Goal: Contribute content: Contribute content

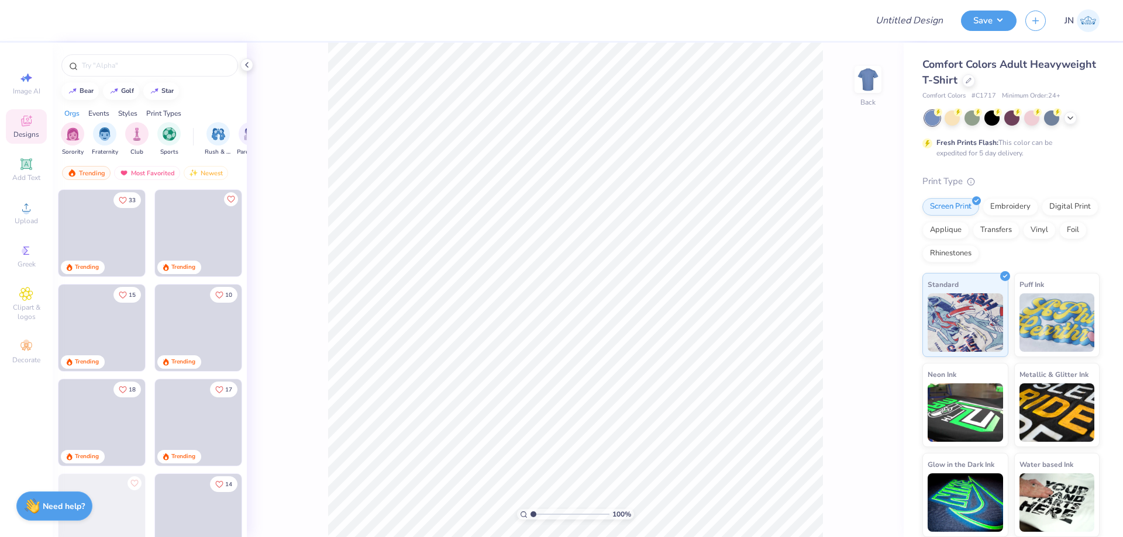
click at [1072, 125] on div at bounding box center [1011, 118] width 175 height 15
click at [1072, 123] on div at bounding box center [1070, 117] width 13 height 13
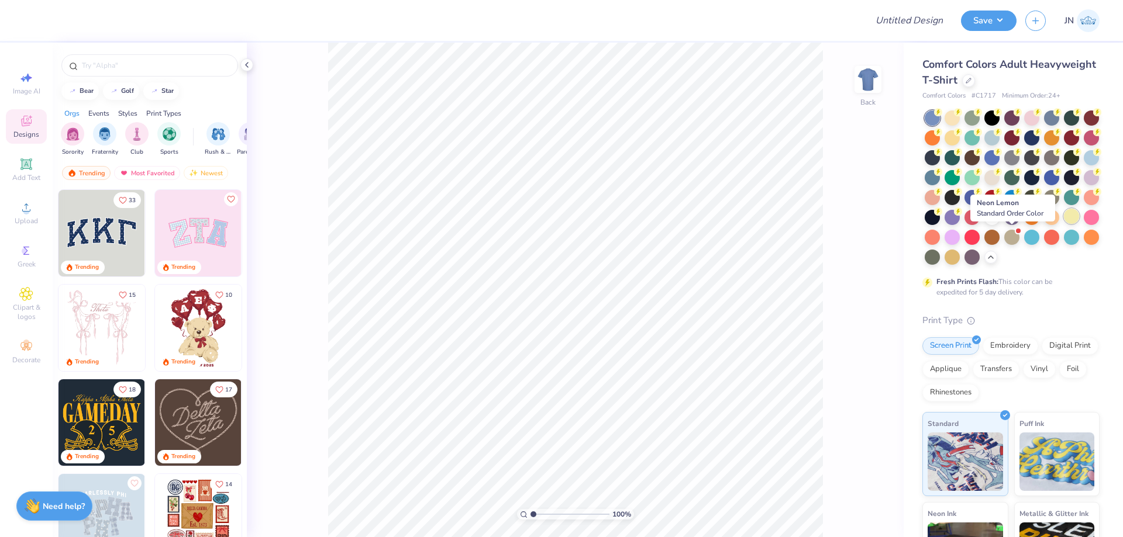
click at [1064, 224] on div at bounding box center [1071, 216] width 15 height 15
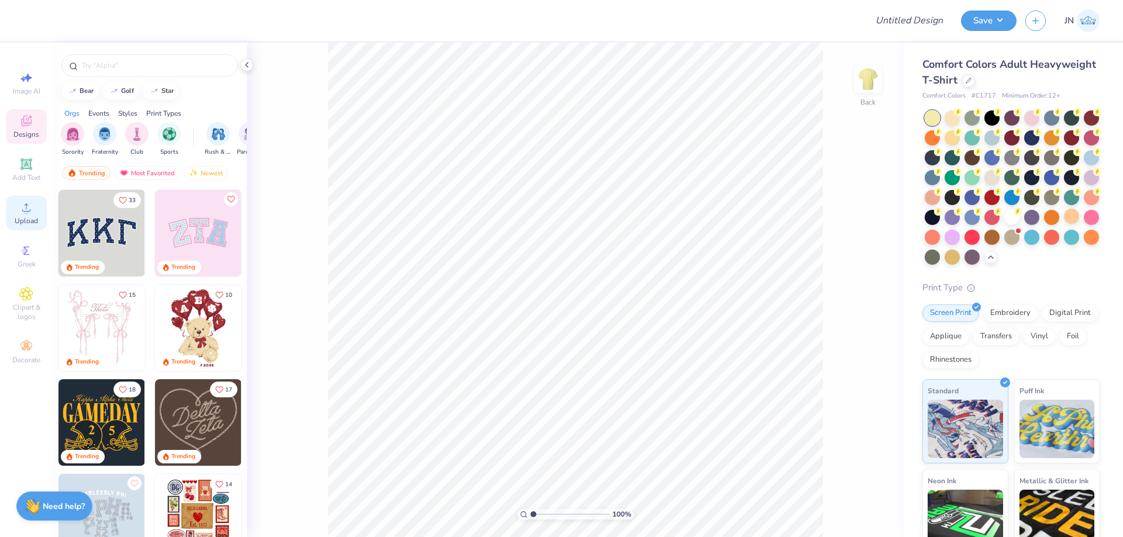
click at [32, 220] on span "Upload" at bounding box center [26, 220] width 23 height 9
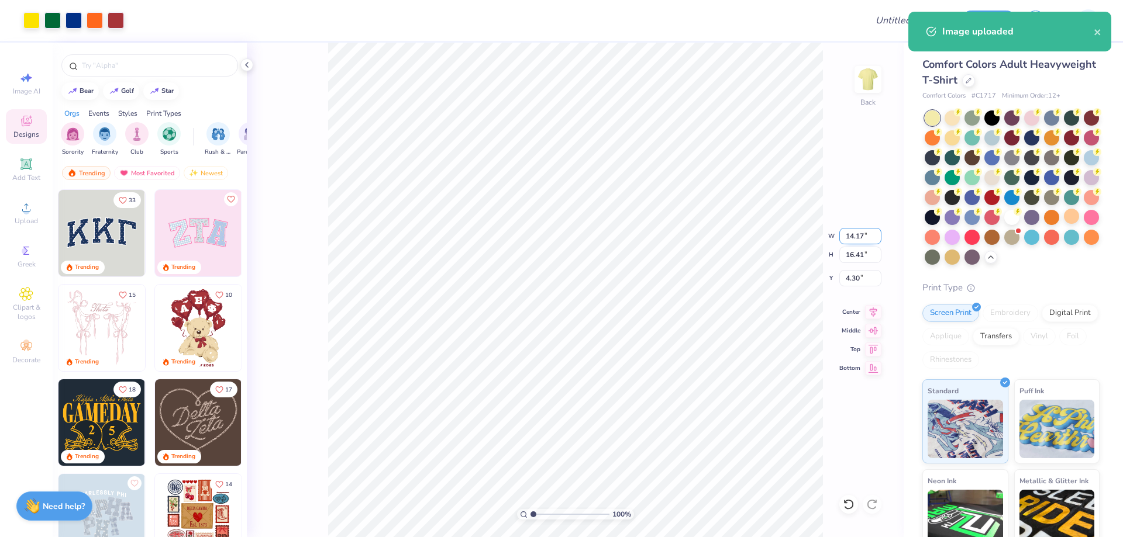
click at [865, 235] on input "14.17" at bounding box center [860, 236] width 42 height 16
type input "10.00"
type input "11.57"
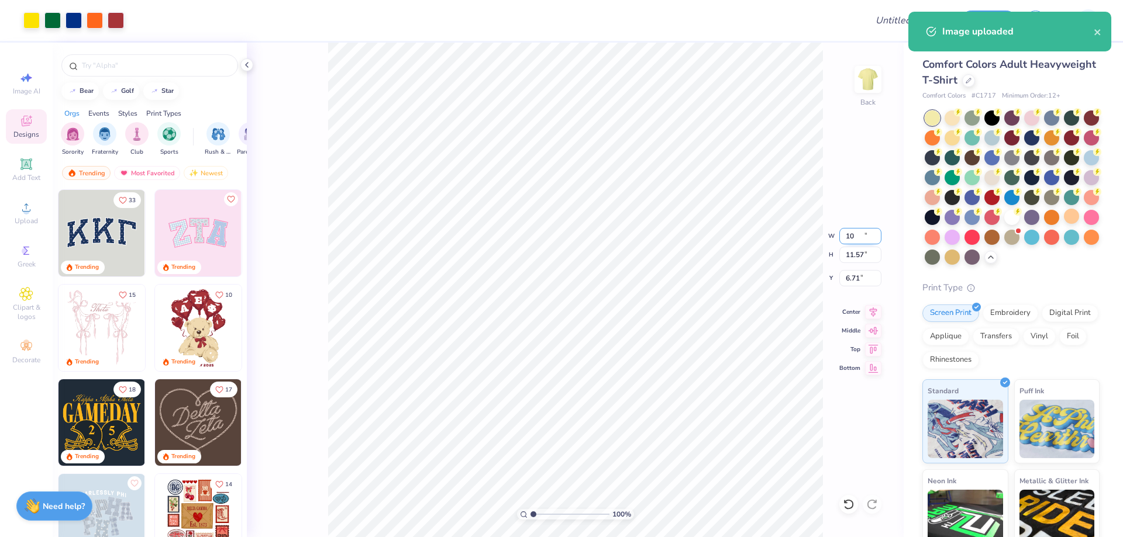
type input "6.71"
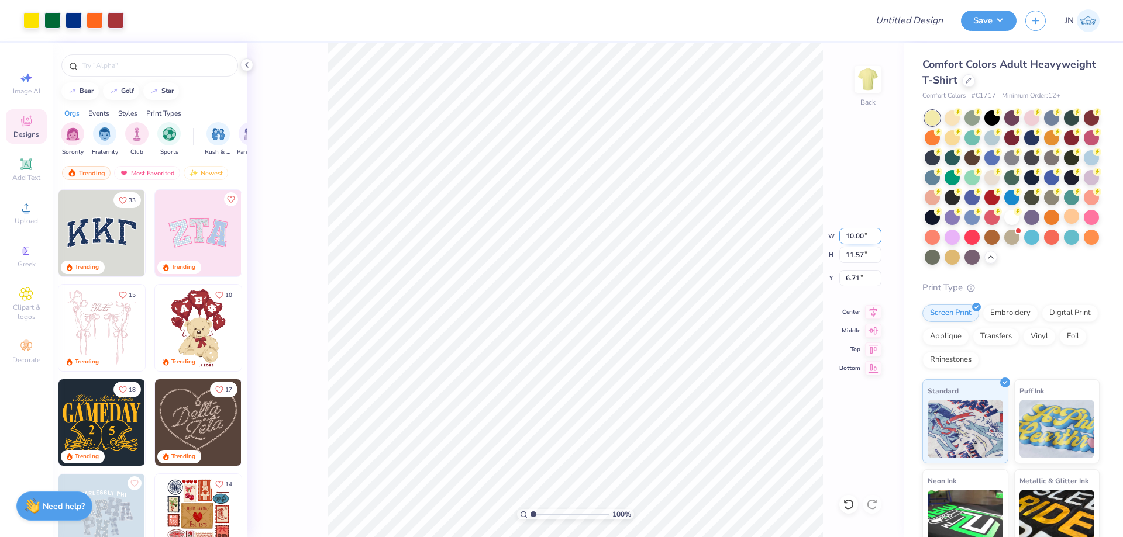
click at [865, 234] on input "10.00" at bounding box center [860, 236] width 42 height 16
type input "8.00"
type input "9.26"
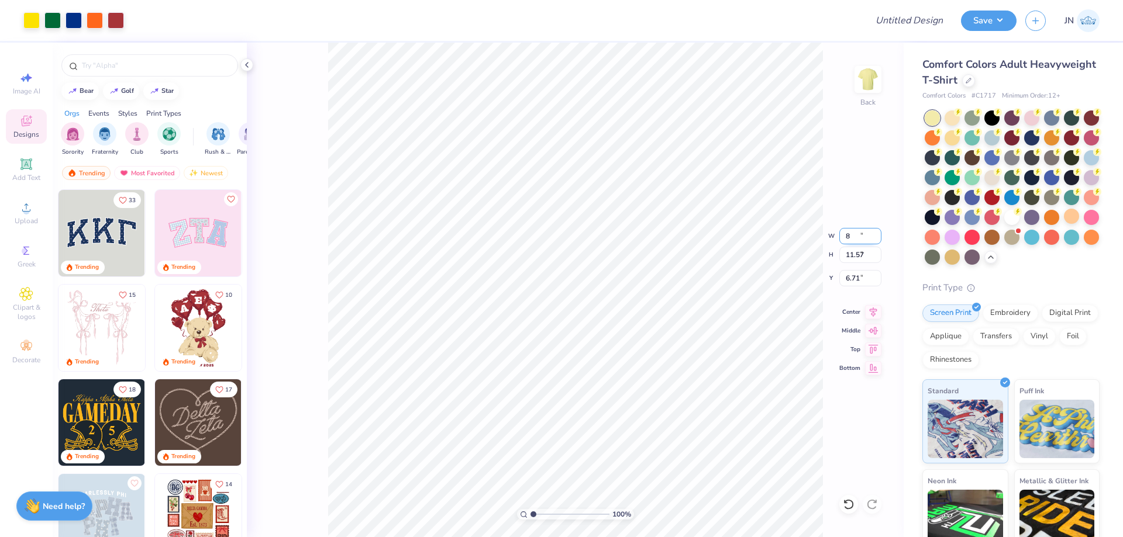
type input "7.87"
click at [25, 166] on icon at bounding box center [26, 164] width 9 height 9
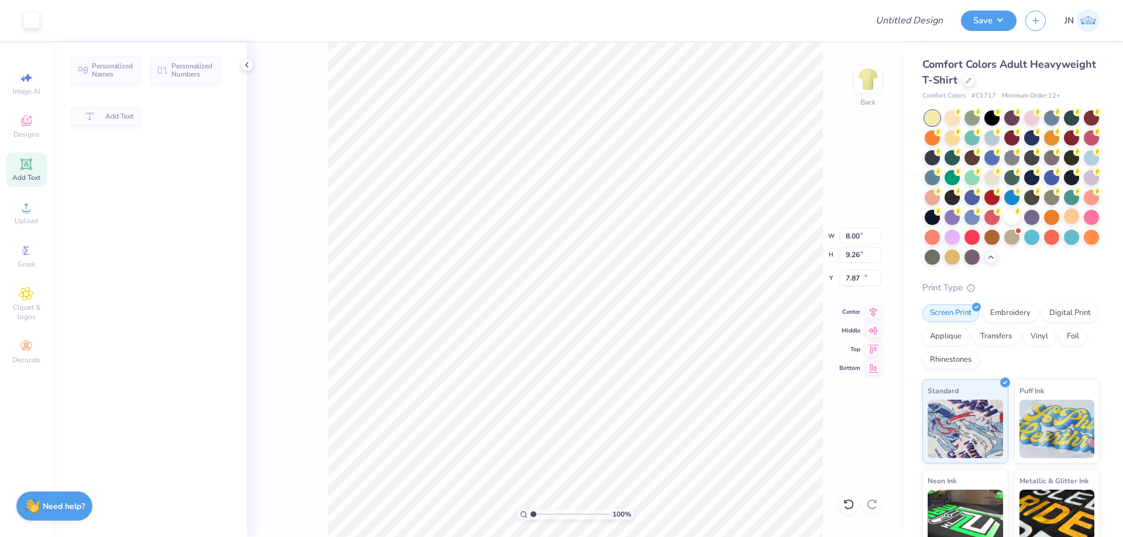
type input "5.59"
type input "1.62"
type input "11.69"
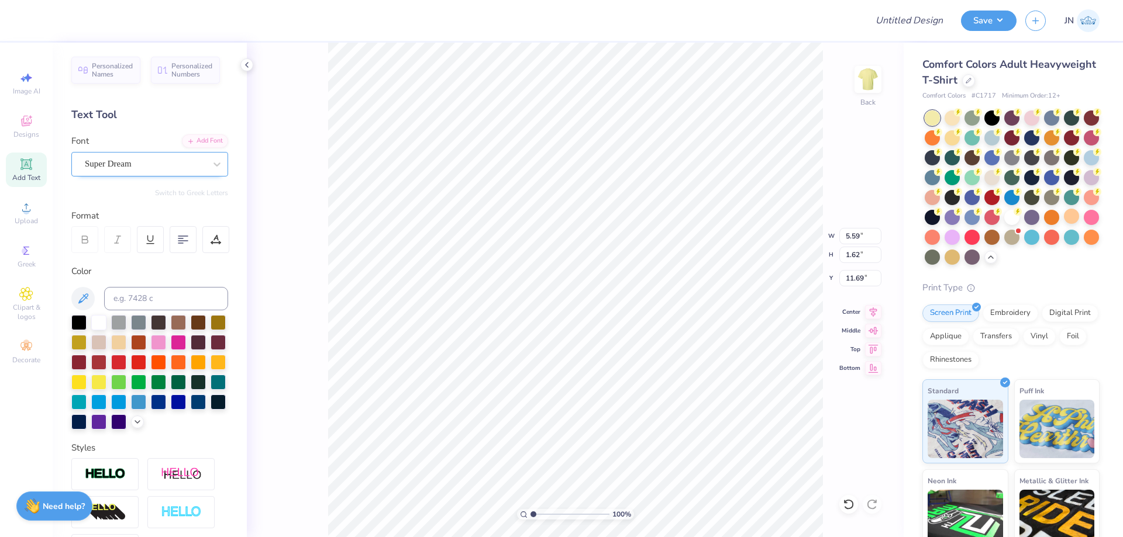
click at [125, 155] on div "Super Dream" at bounding box center [145, 164] width 123 height 18
type input "[PERSON_NAME]"
click at [168, 148] on div "Font 0 results available for search term [PERSON_NAME]. Use Up and Down to choo…" at bounding box center [149, 155] width 157 height 42
click at [197, 136] on div "Add Font" at bounding box center [205, 139] width 46 height 13
click at [198, 134] on div "Add Font" at bounding box center [205, 139] width 46 height 13
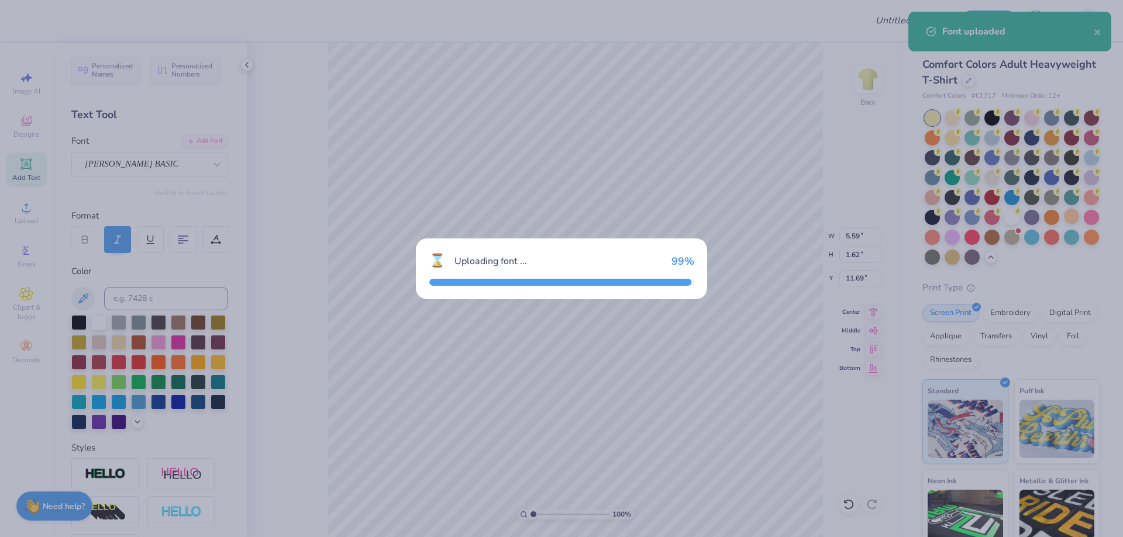
type input "5.43"
type input "1.55"
type input "11.72"
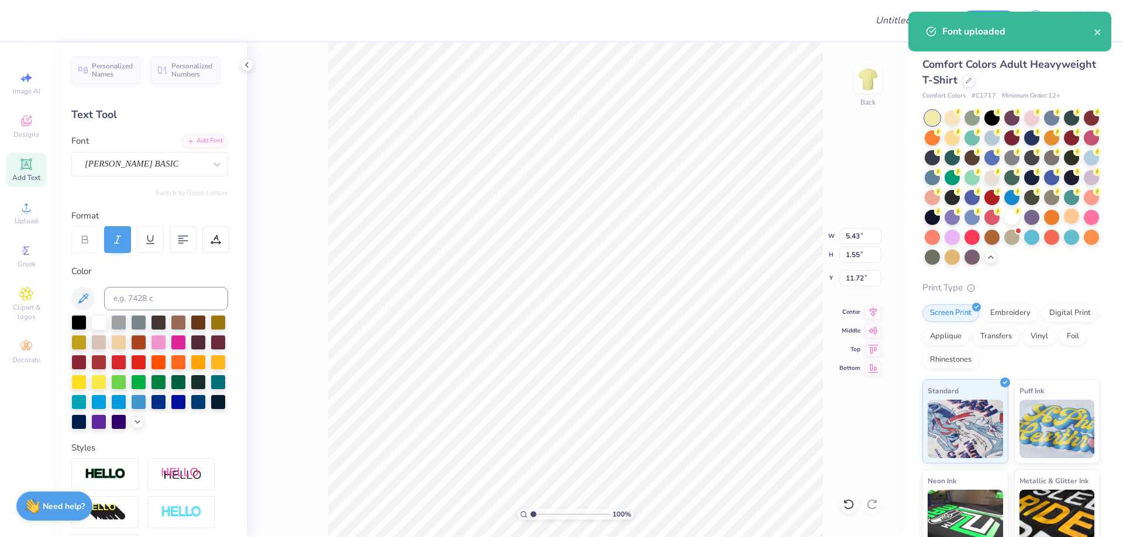
click at [196, 284] on div "Color" at bounding box center [149, 347] width 157 height 165
click at [197, 291] on input at bounding box center [166, 298] width 124 height 23
type input "287"
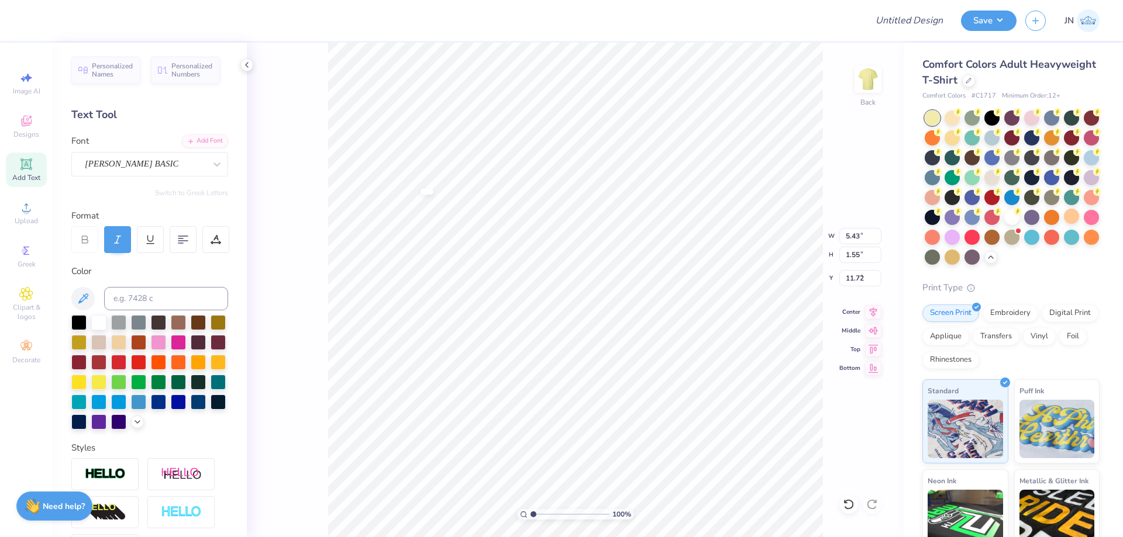
type input "6.32"
type textarea "g"
type textarea "Gamma"
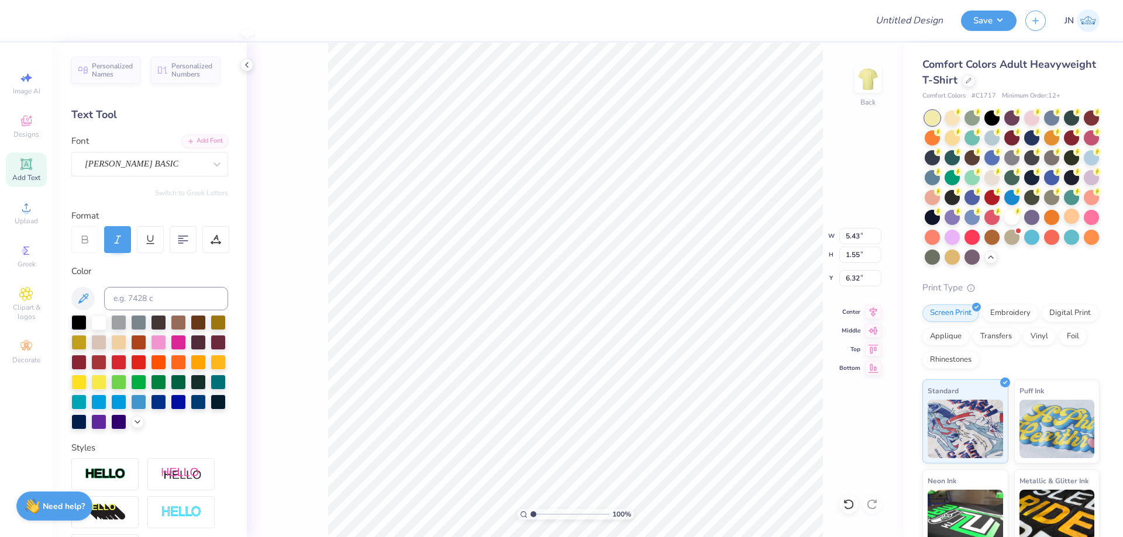
type input "5.66"
type input "2.26"
type input "5.96"
type input "2.65"
type input "6.14"
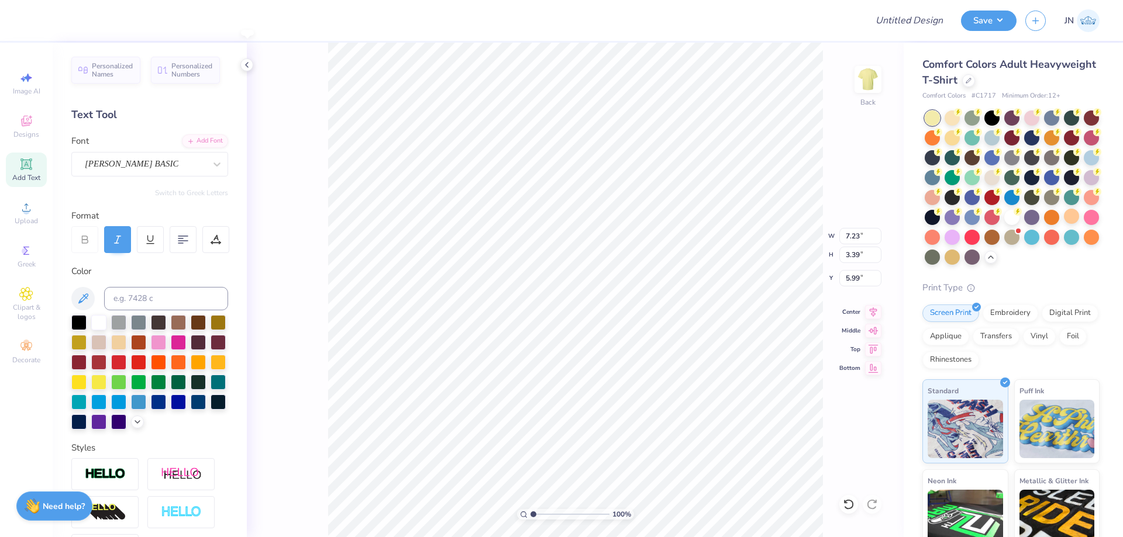
type input "7.23"
type input "3.39"
click at [627, 315] on li "Duplicate" at bounding box center [628, 317] width 92 height 23
type input "8.11"
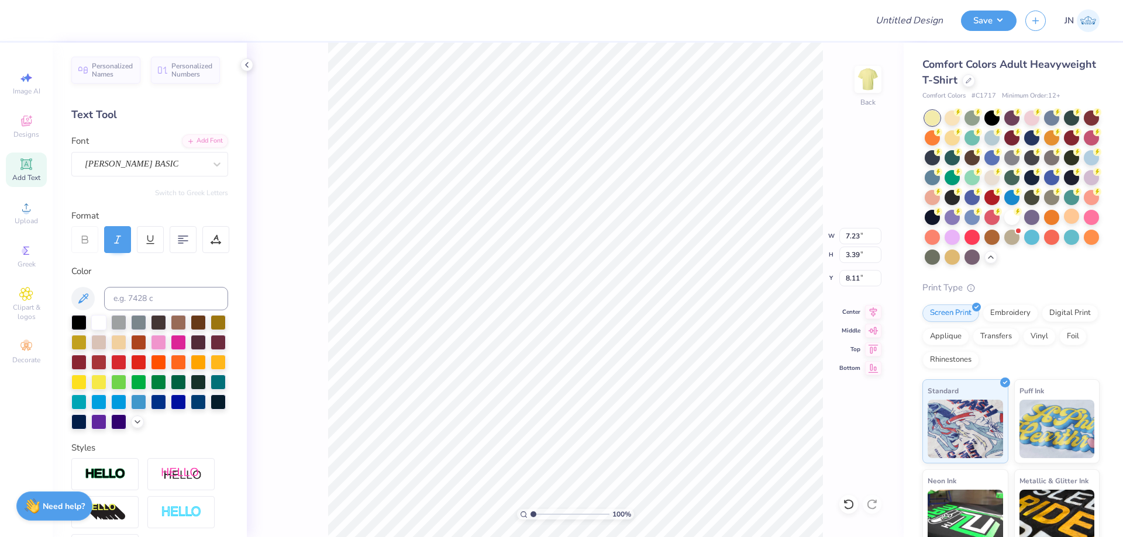
type textarea "Phi"
type input "3.38"
type input "2.39"
type input "7.87"
type input "2.94"
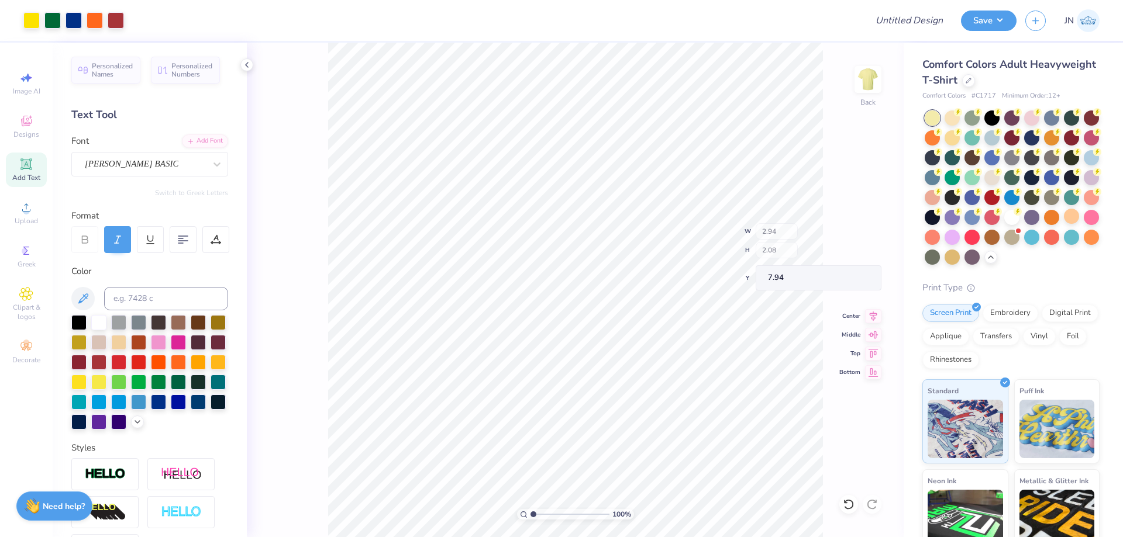
type input "2.08"
type input "7.94"
type input "3.32"
type input "2.35"
type input "7.88"
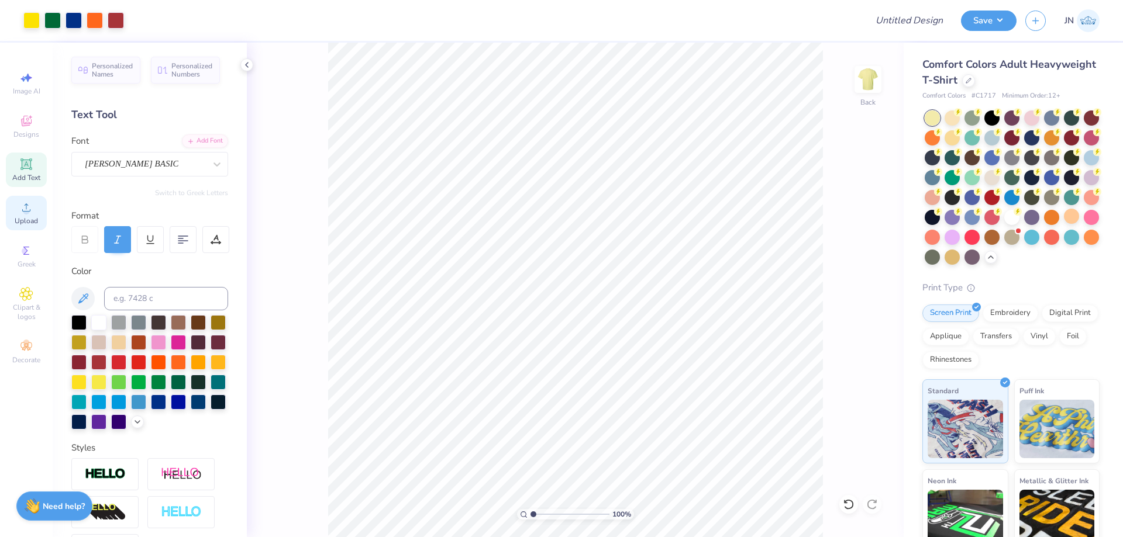
click at [37, 209] on div "Upload" at bounding box center [26, 213] width 41 height 34
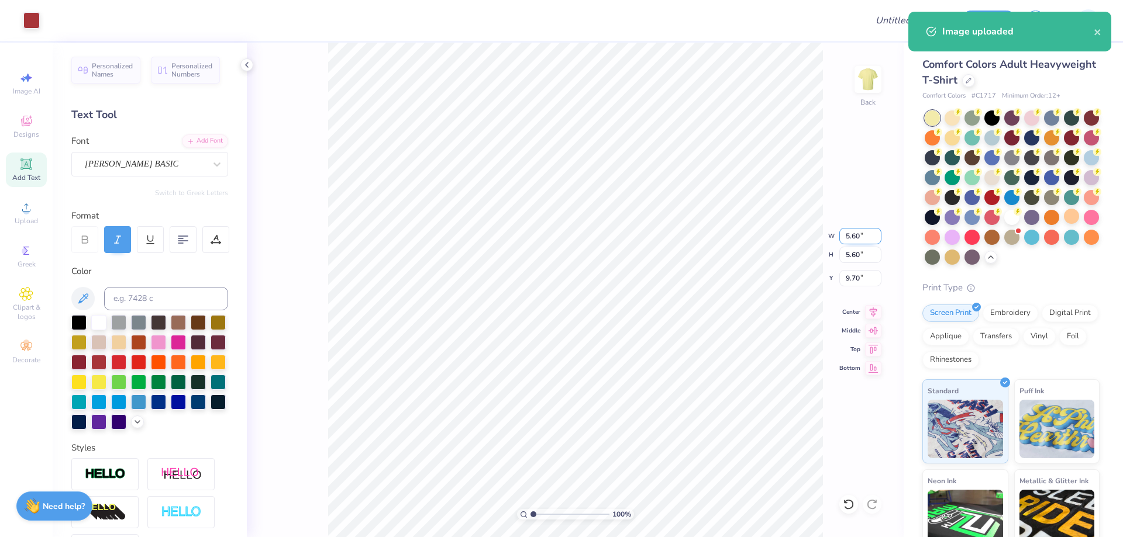
click at [846, 239] on input "5.60" at bounding box center [860, 236] width 42 height 16
type input "4.00"
type input "10.50"
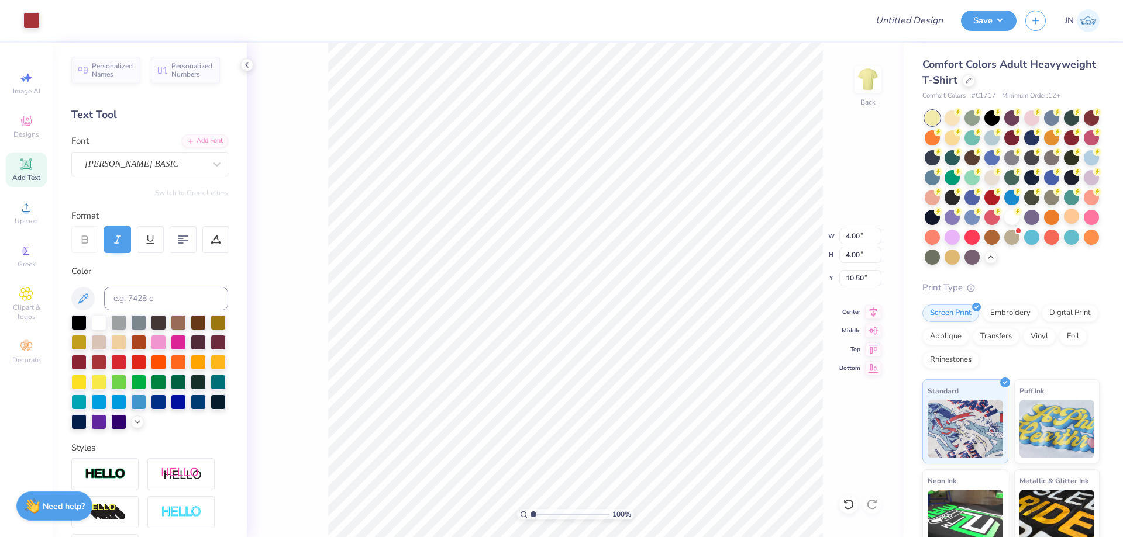
type input "2.82"
type input "11.56"
type input "2.28"
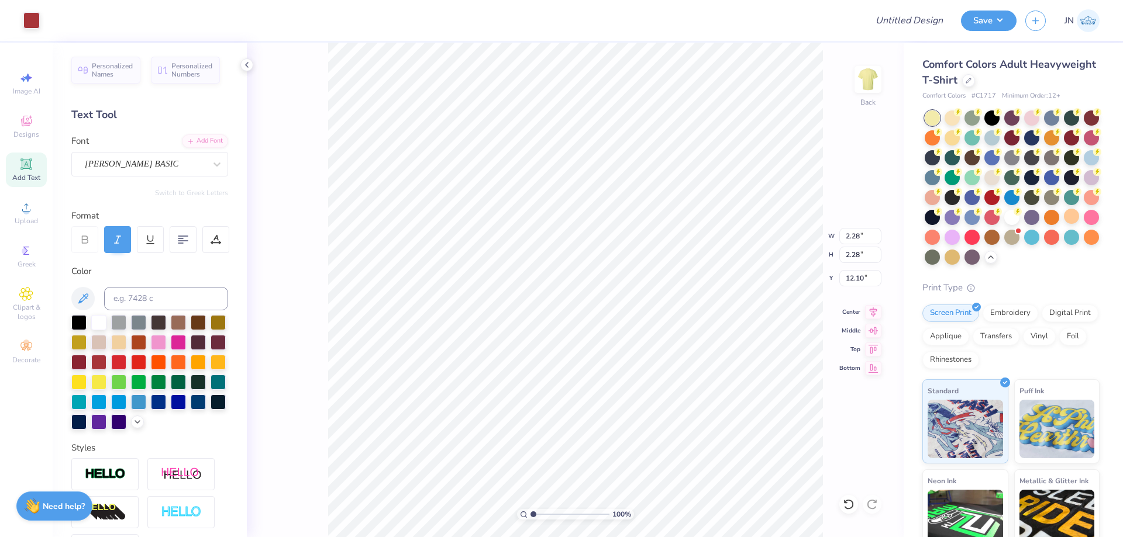
type input "12.10"
type input "2.26"
type input "11.83"
type input "8.15"
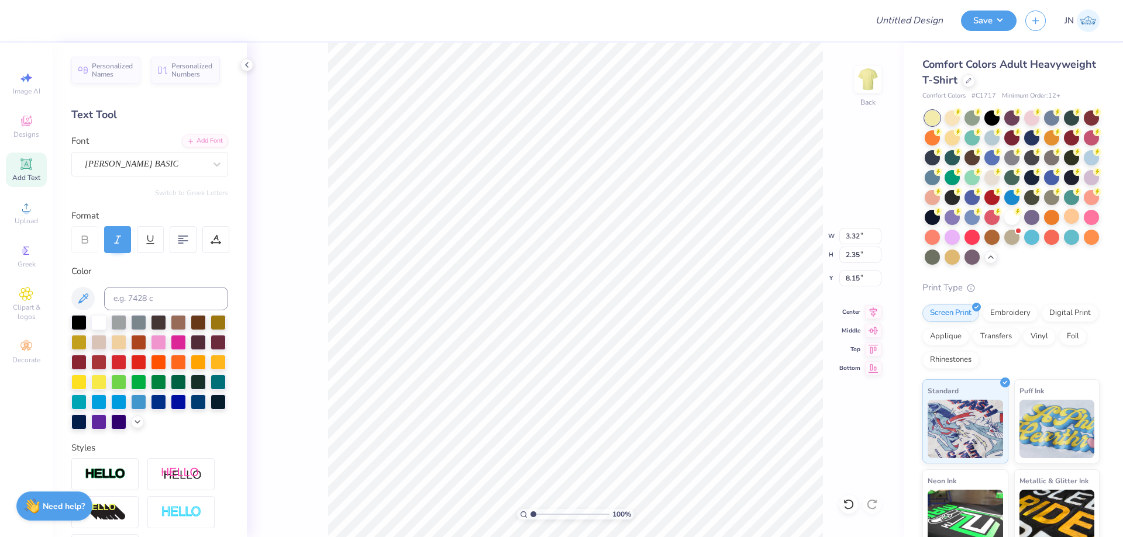
type input "7.23"
type input "3.39"
type input "7.11"
type input "7.69"
type input "3.60"
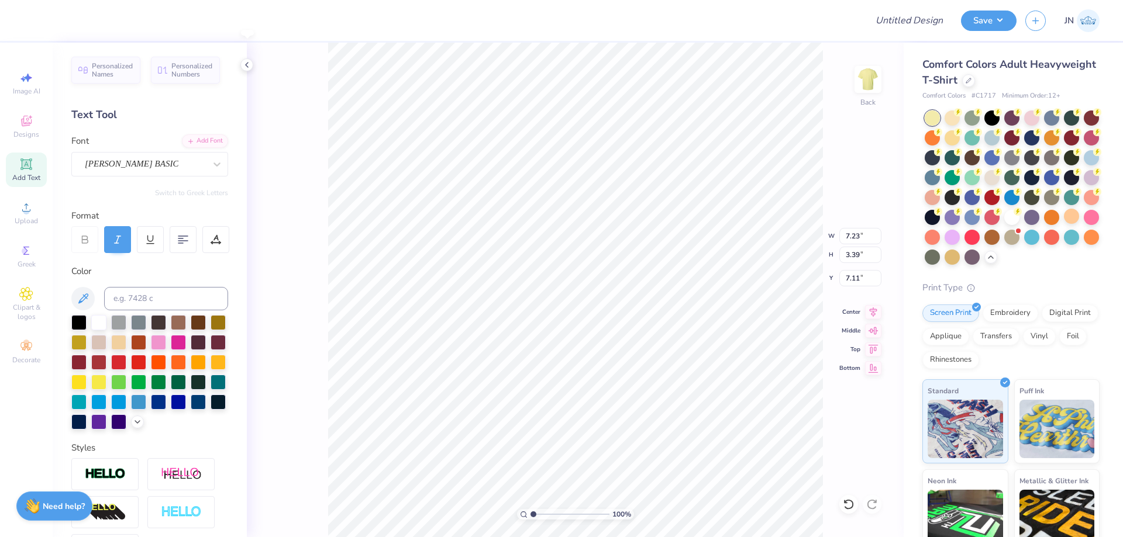
type input "6.89"
type input "8.04"
type input "3.76"
type input "6.86"
type input "8.62"
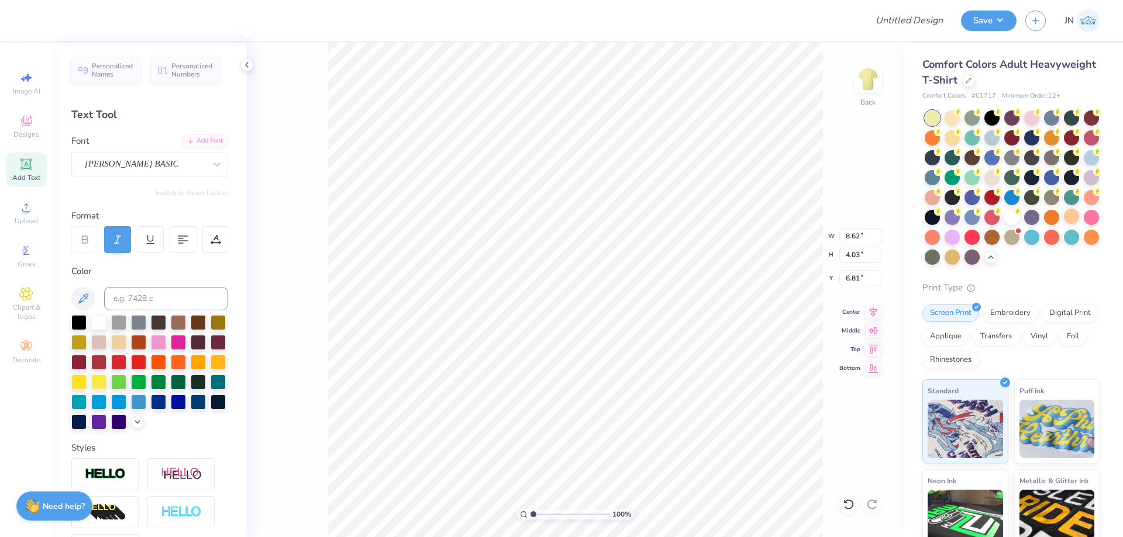
type input "4.03"
type input "6.81"
type input "3.56"
type input "2.52"
type input "7.97"
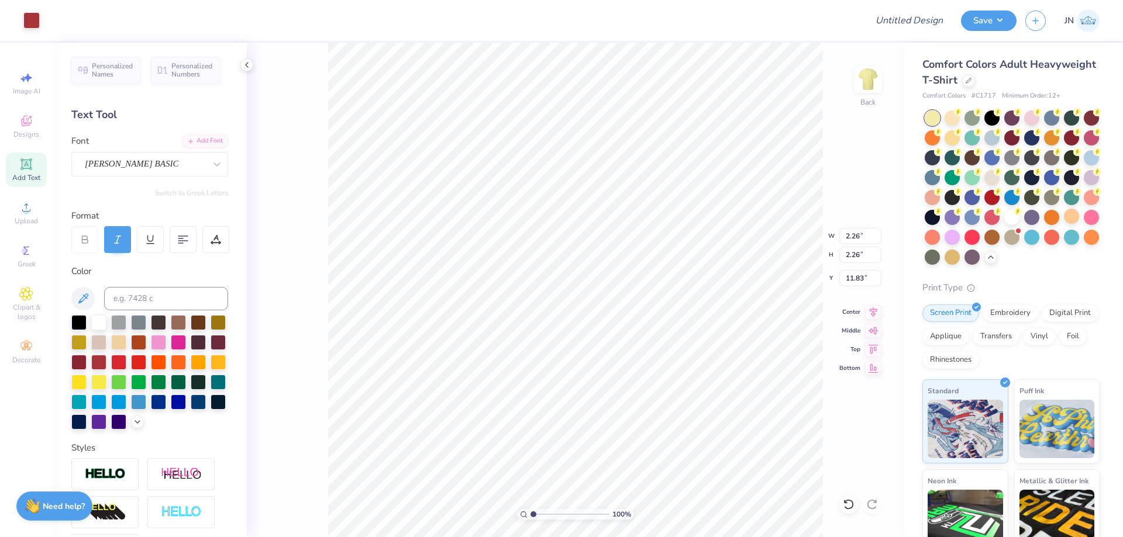
click at [34, 178] on span "Add Text" at bounding box center [26, 177] width 28 height 9
type input "5.59"
type input "1.62"
type input "11.69"
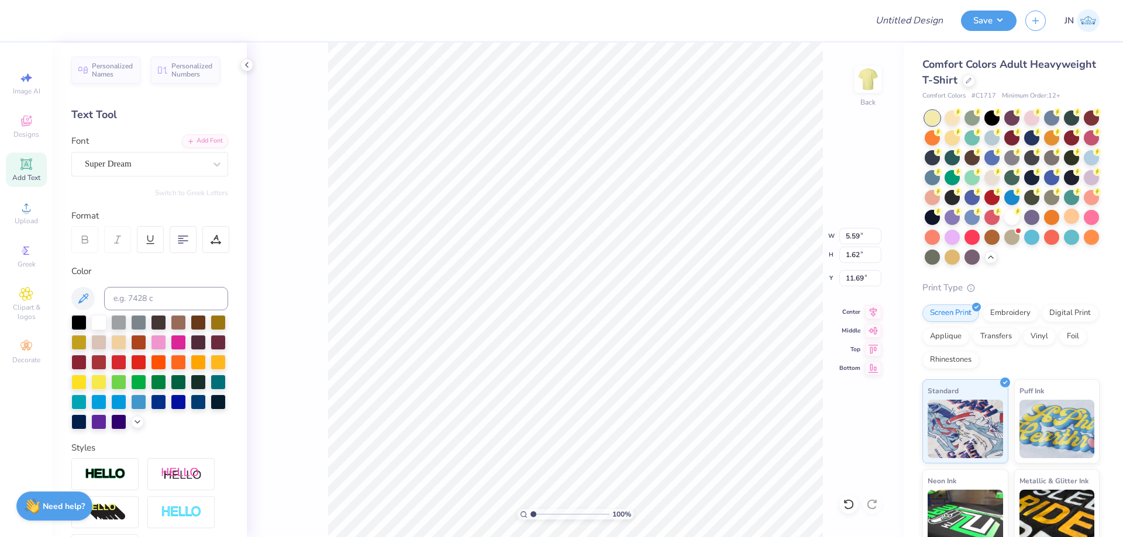
type textarea "1874"
type input "5.01"
type input "11.83"
click at [151, 149] on div "Font Super Dream" at bounding box center [149, 155] width 157 height 42
click at [150, 160] on div "Super Dream" at bounding box center [145, 164] width 123 height 18
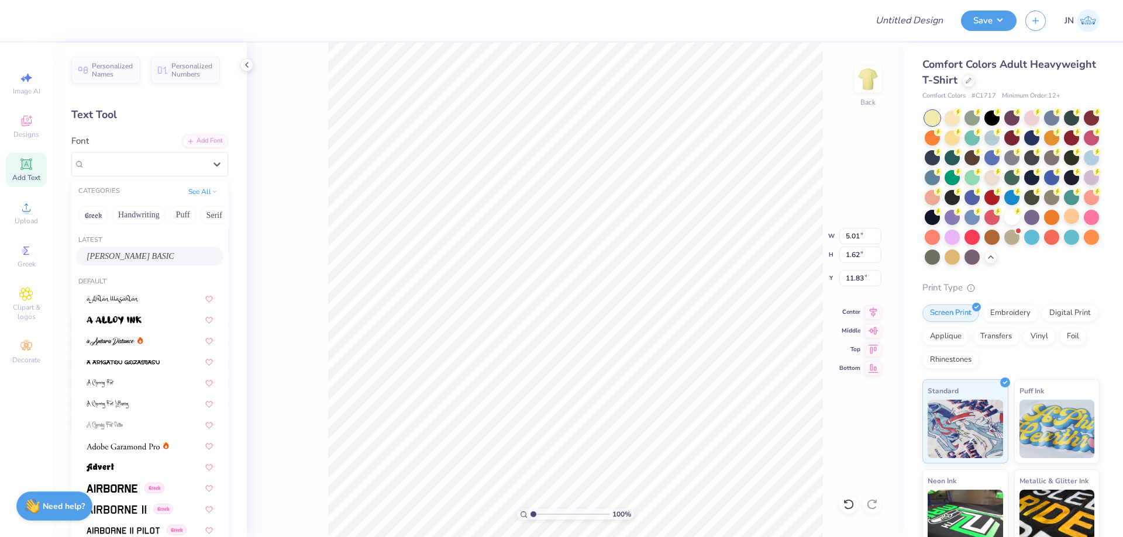
click at [107, 256] on span "[PERSON_NAME] BASIC" at bounding box center [131, 256] width 88 height 12
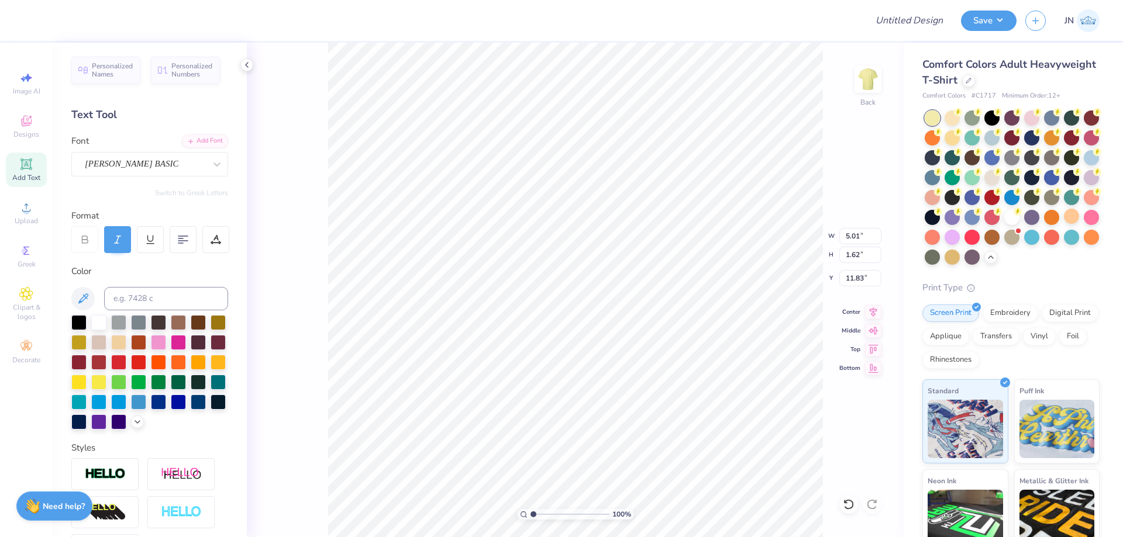
type input "3.37"
type input "1.53"
type input "12.50"
click at [133, 426] on icon at bounding box center [137, 420] width 9 height 9
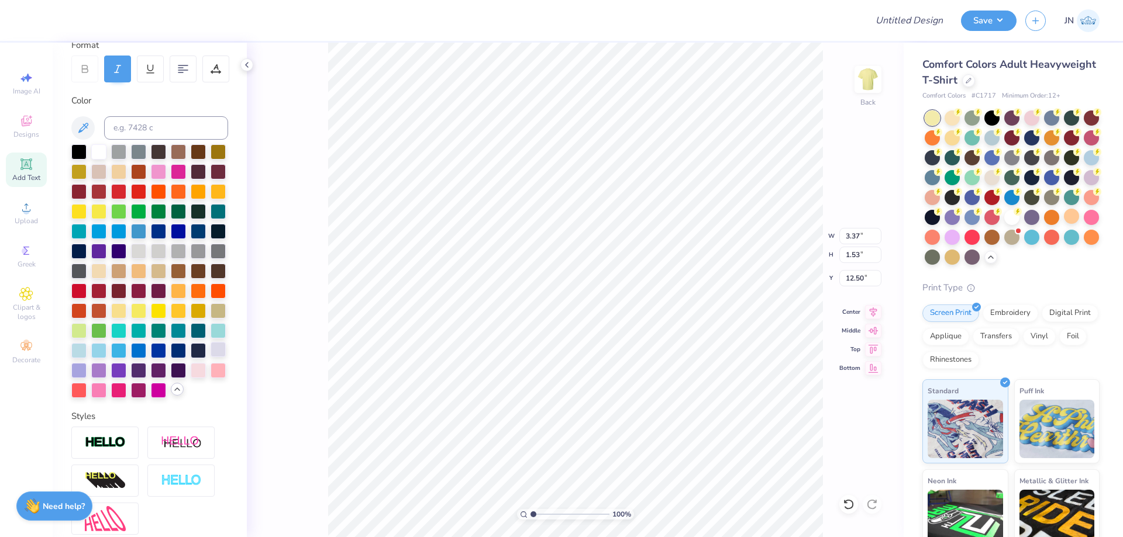
scroll to position [175, 0]
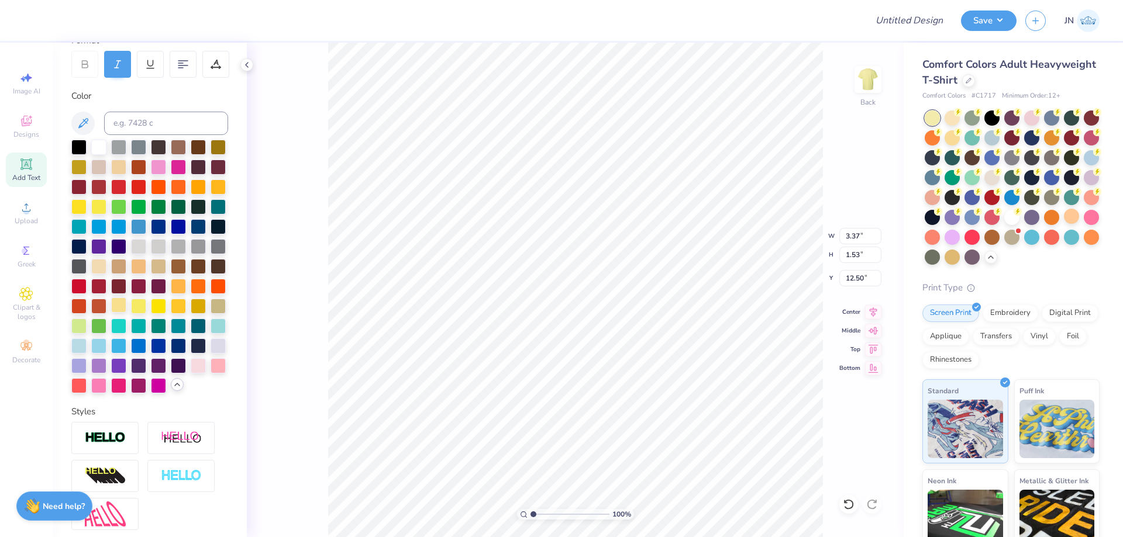
click at [126, 313] on div at bounding box center [118, 305] width 15 height 15
type input "1.95"
type input "0.88"
type input "1.31"
type input "0.59"
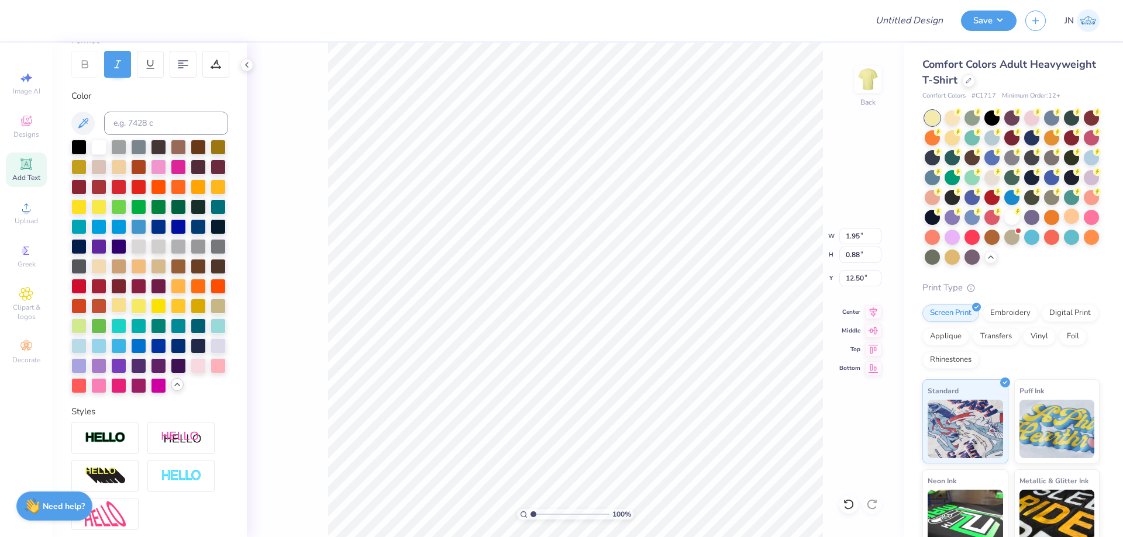
type input "12.79"
type input "1.28"
type input "0.71"
type input "12.73"
type input "1.53"
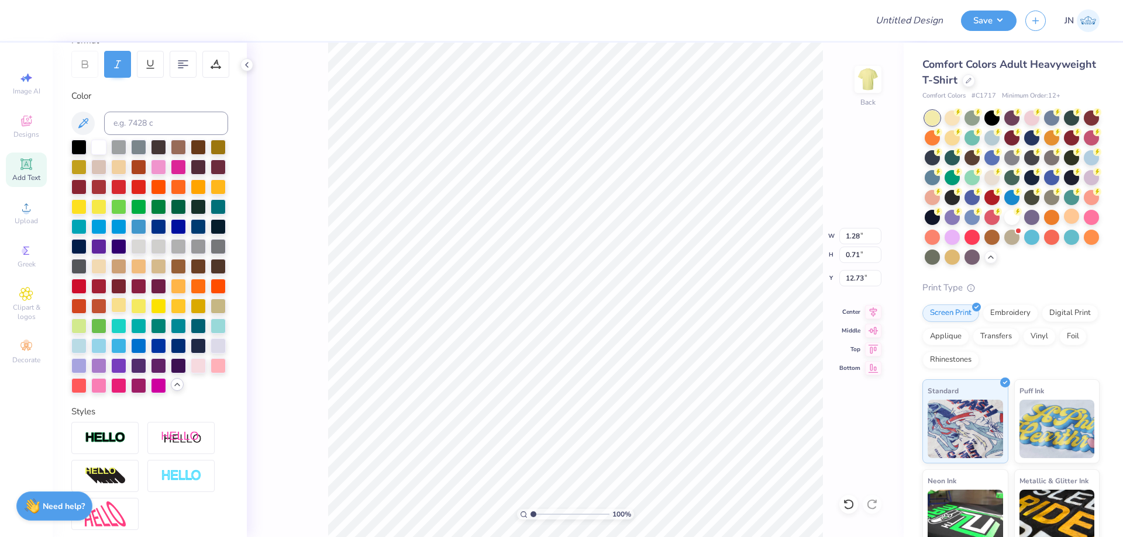
type input "0.85"
type input "2.26"
click at [844, 506] on icon at bounding box center [849, 505] width 12 height 12
type input "11.83"
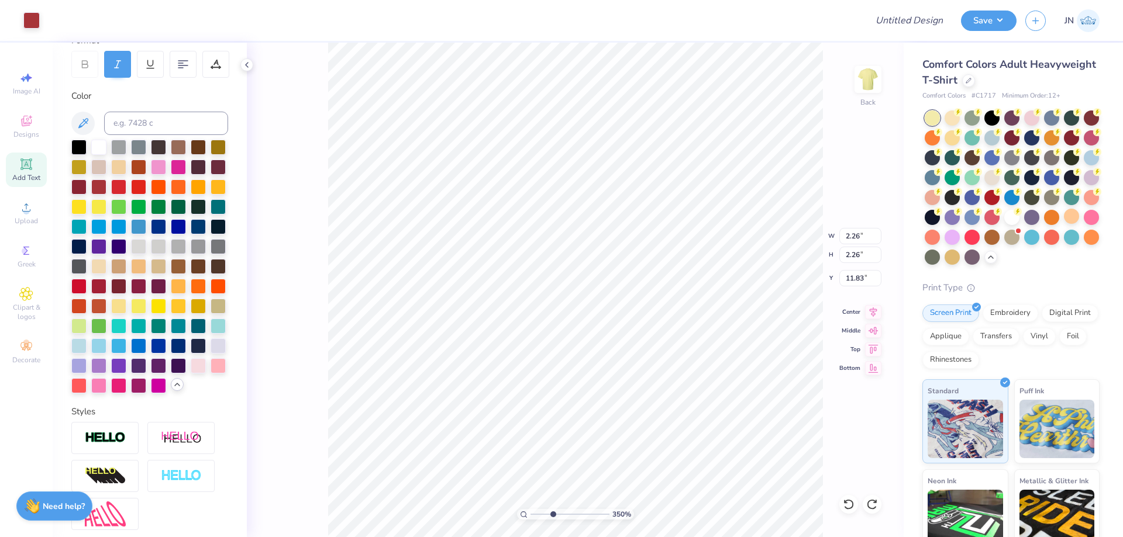
type input "3.5"
click at [553, 516] on input "range" at bounding box center [569, 514] width 79 height 11
type input "1.53"
type input "0.85"
type input "12.73"
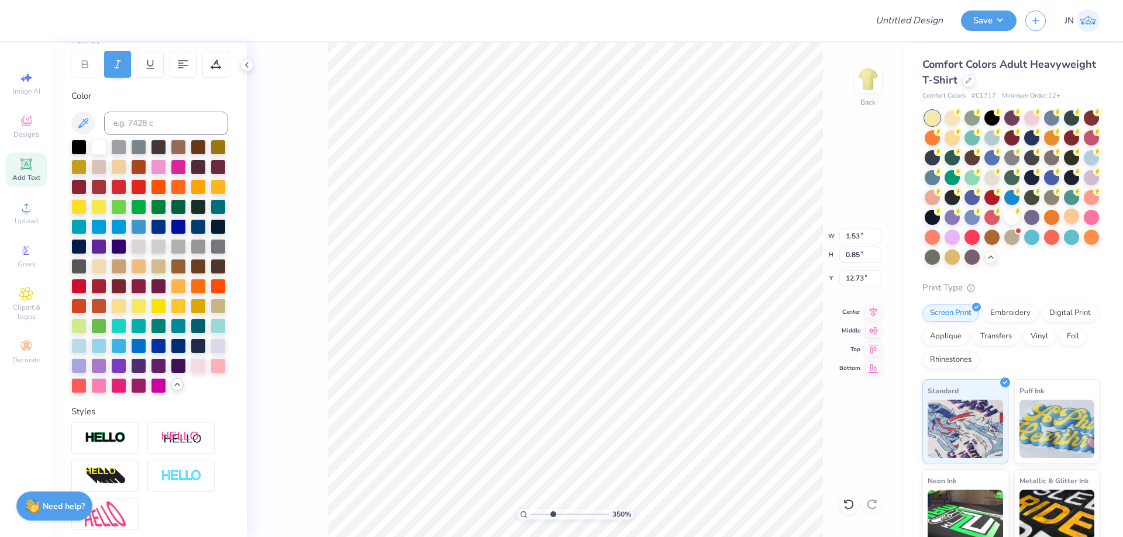
type input "1.62"
type input "0.90"
type input "12.69"
type input "1.74"
type input "0.96"
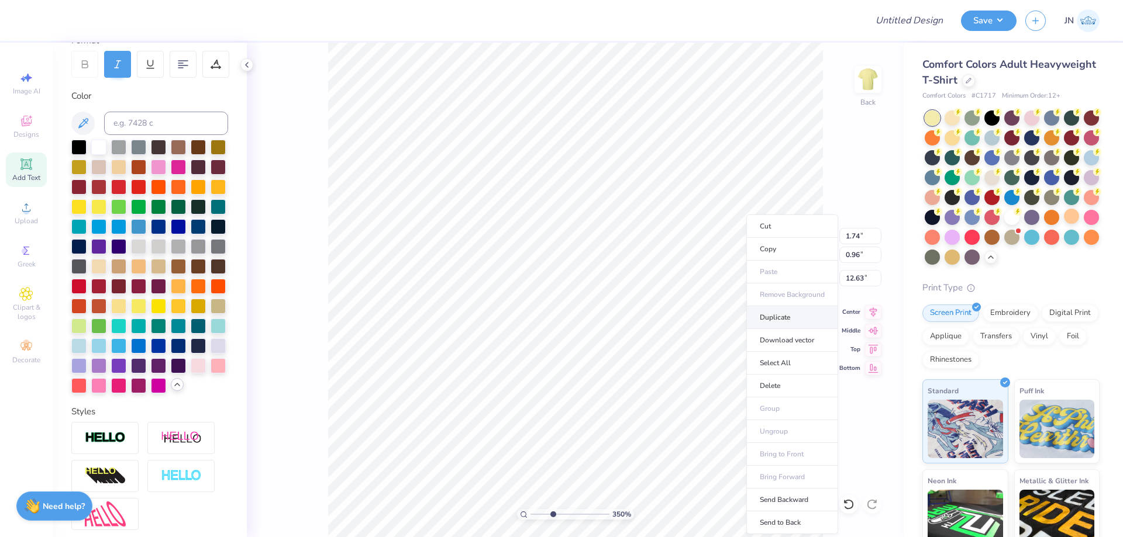
click at [766, 313] on li "Duplicate" at bounding box center [792, 317] width 92 height 23
type input "12.02"
type textarea "Since"
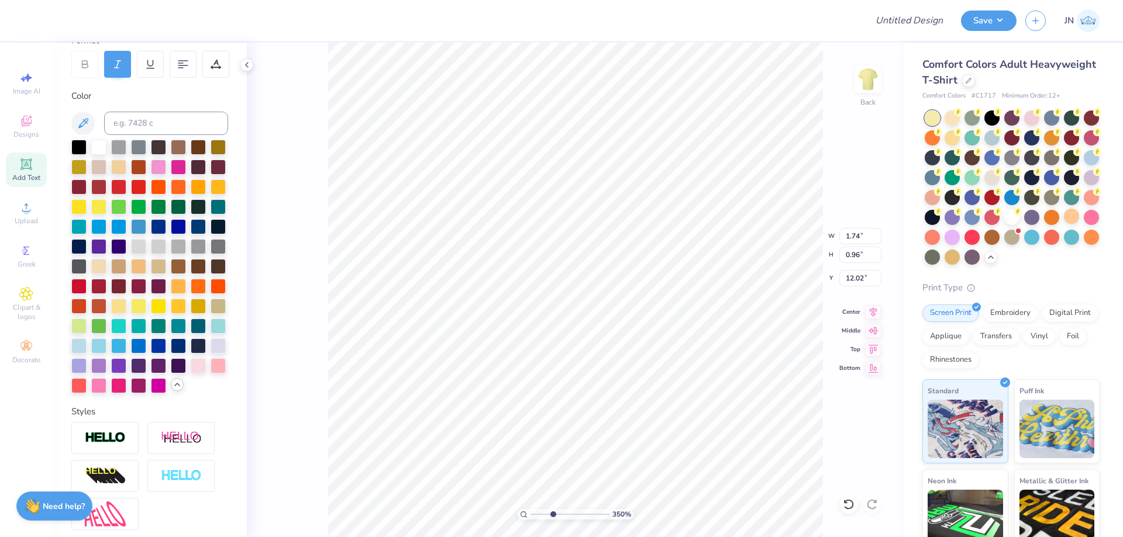
type input "1.81"
type input "0.83"
type input "12.14"
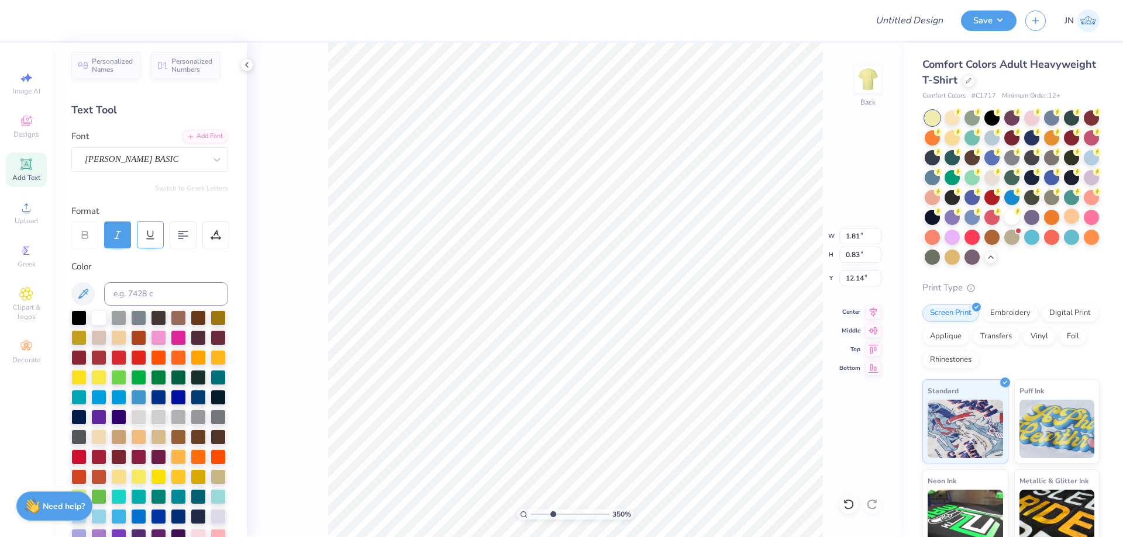
scroll to position [0, 0]
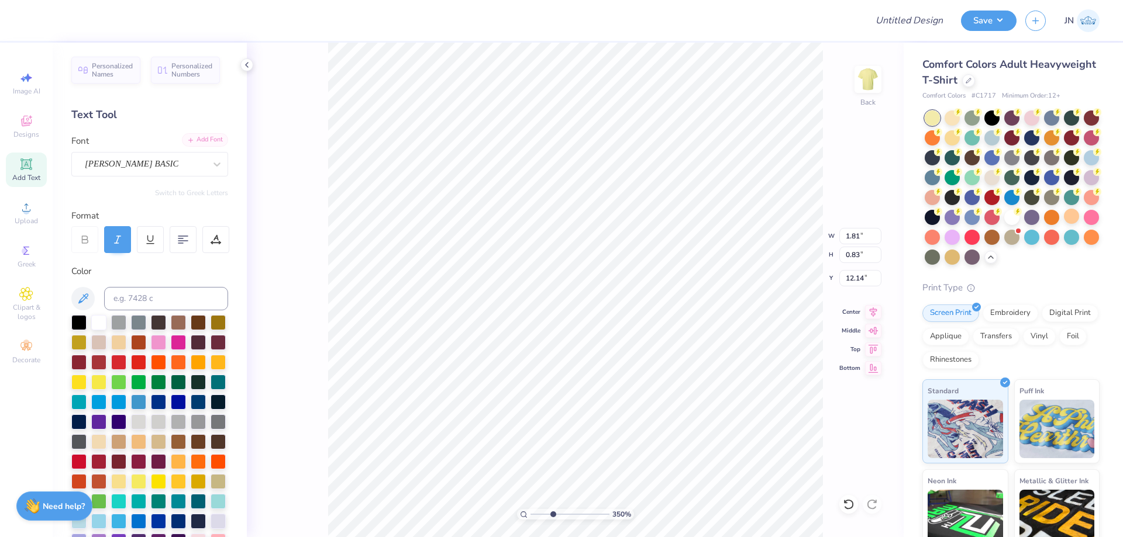
click at [187, 141] on icon at bounding box center [190, 140] width 7 height 7
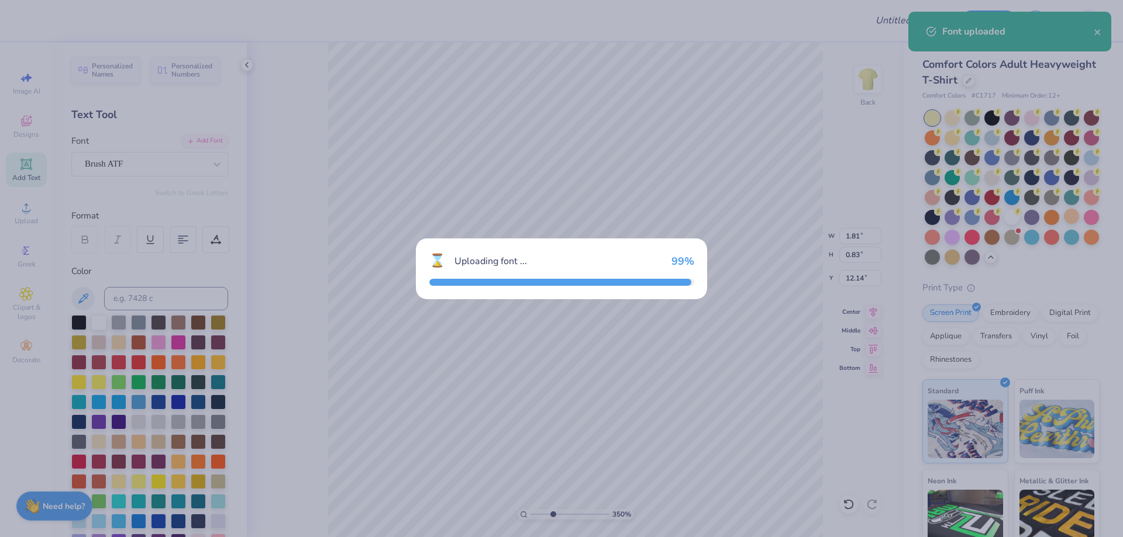
type input "2.44"
type input "0.95"
type input "12.10"
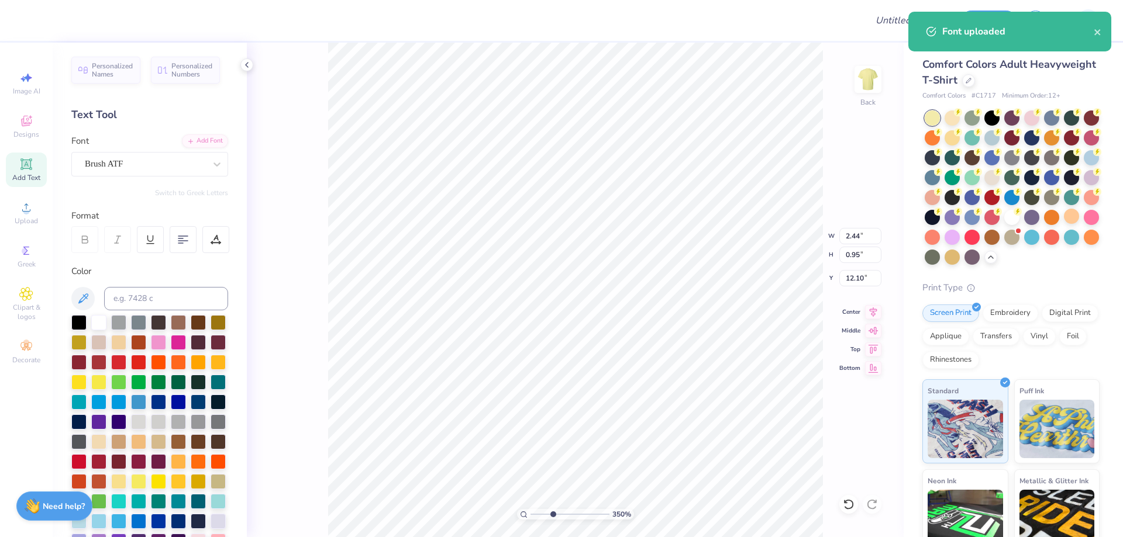
type input "1.21"
type input "0.47"
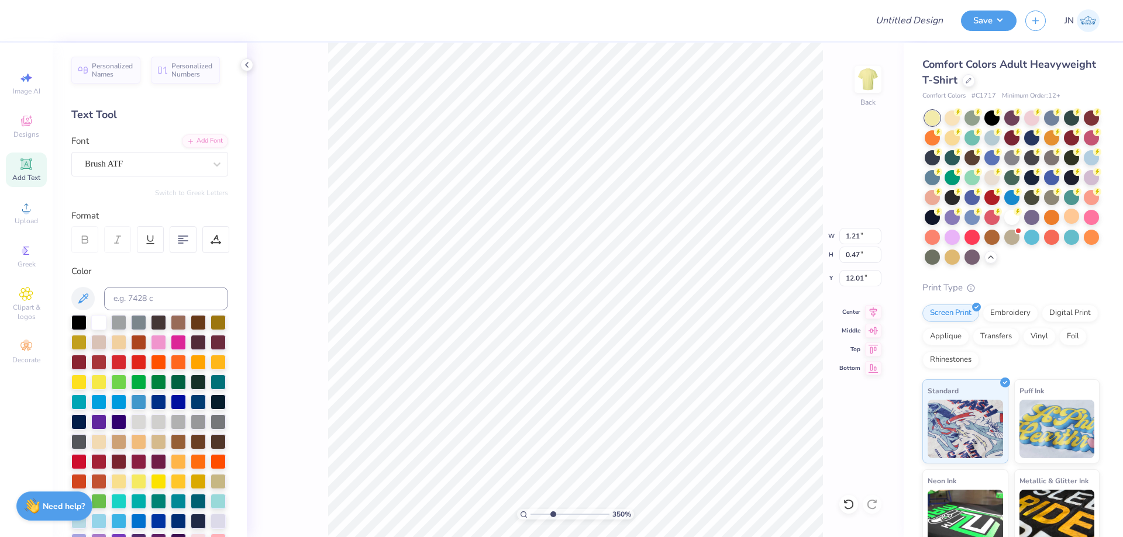
type input "12.15"
type input "1.47"
type input "0.57"
type input "12.05"
drag, startPoint x: 552, startPoint y: 514, endPoint x: 544, endPoint y: 514, distance: 7.6
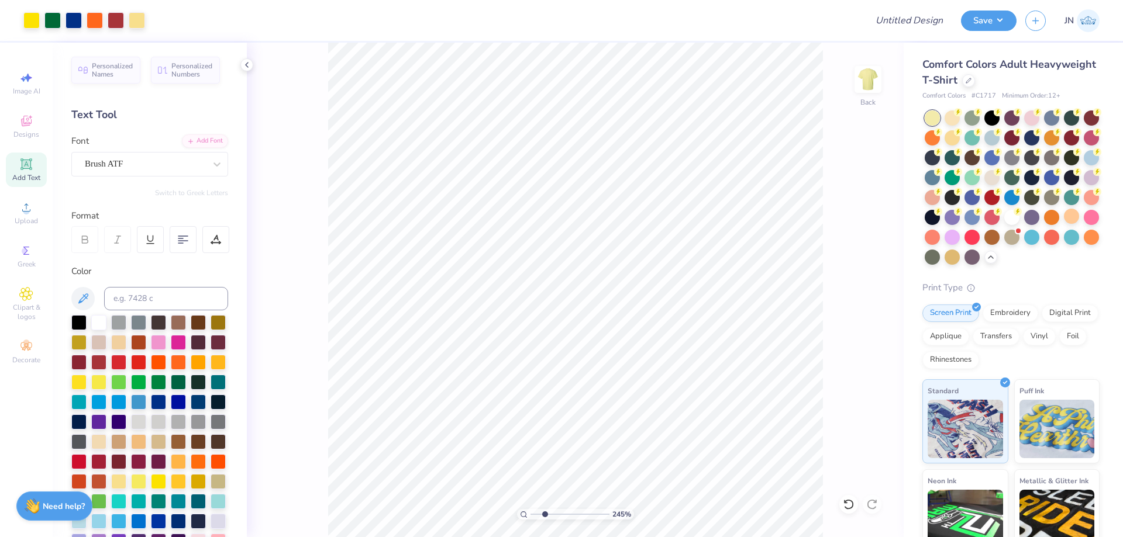
type input "2.45"
click at [544, 514] on input "range" at bounding box center [569, 514] width 79 height 11
type input "12.21"
type input "1.64"
type input "0.64"
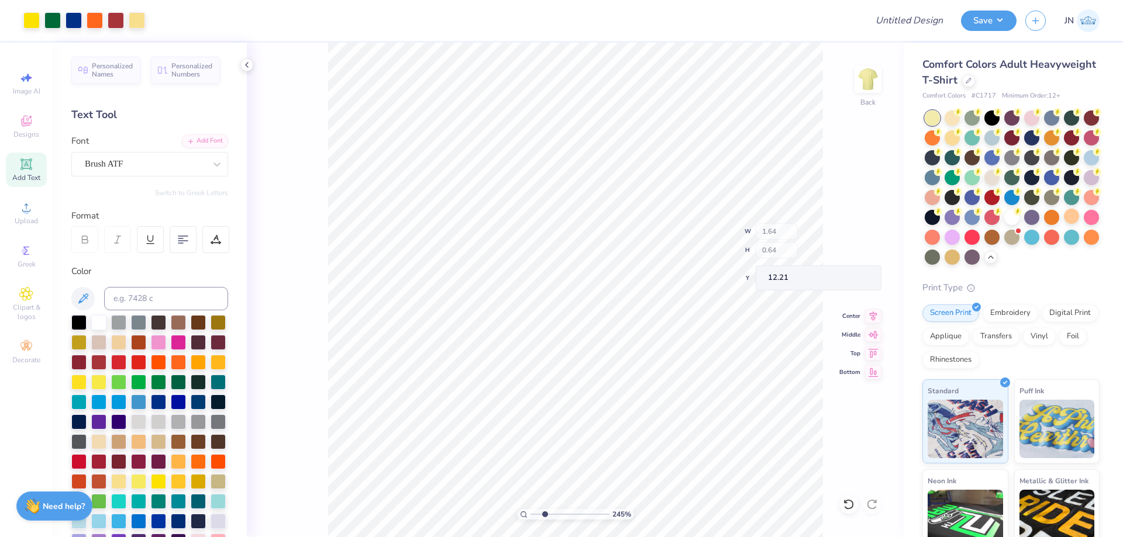
type input "12.15"
type input "12.79"
type input "9.56"
type input "4.03"
type input "6.62"
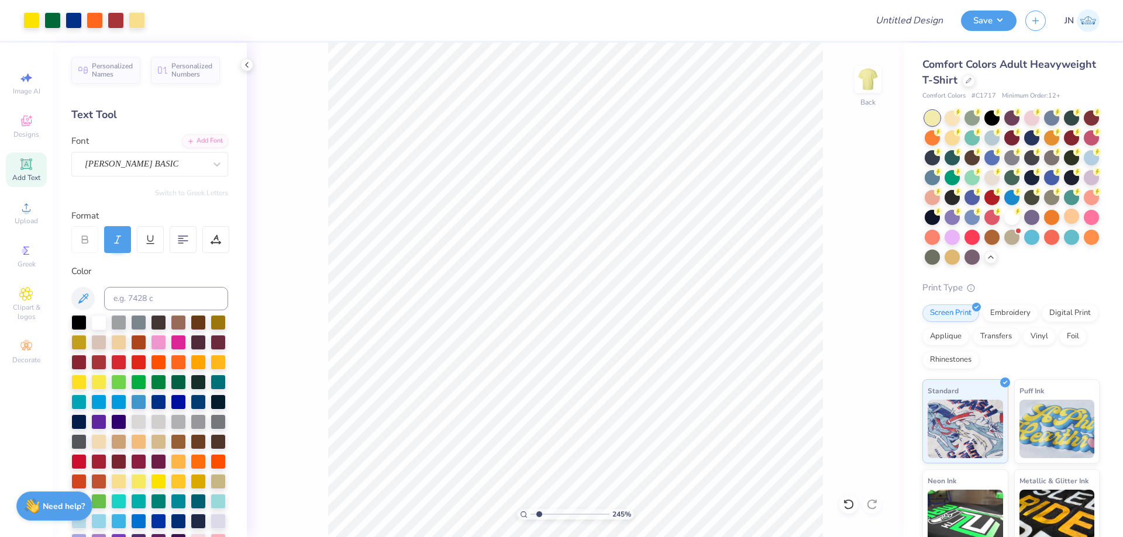
drag, startPoint x: 546, startPoint y: 516, endPoint x: 533, endPoint y: 516, distance: 13.4
type input "1"
click at [533, 516] on input "range" at bounding box center [569, 514] width 79 height 11
click at [26, 174] on span "Add Text" at bounding box center [26, 177] width 28 height 9
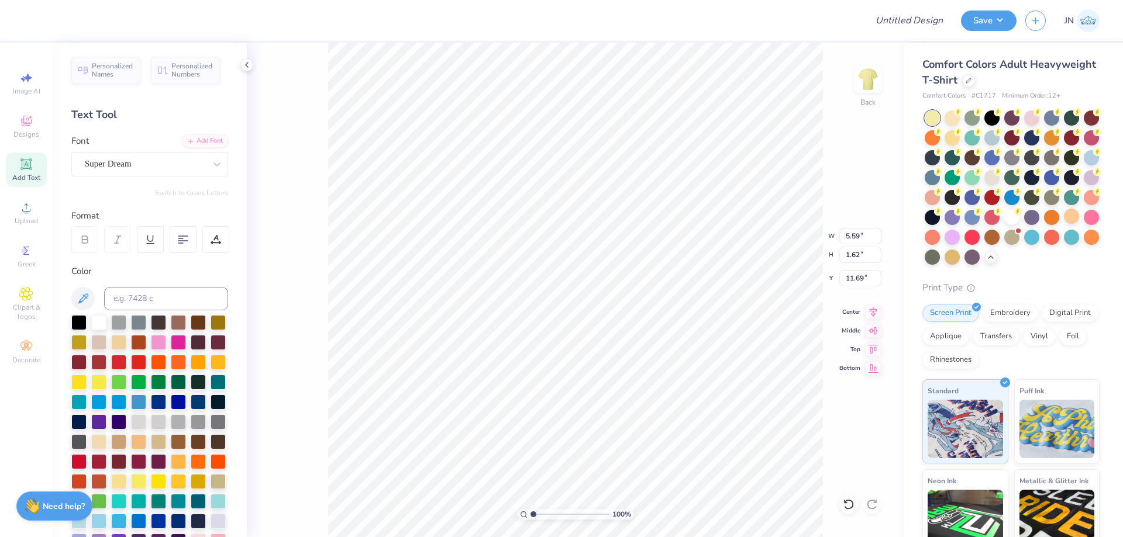
scroll to position [10, 6]
type textarea "• Picked Fresh Daily •"
click at [125, 285] on div "Color" at bounding box center [149, 417] width 157 height 304
type input "14.17"
type input "1.22"
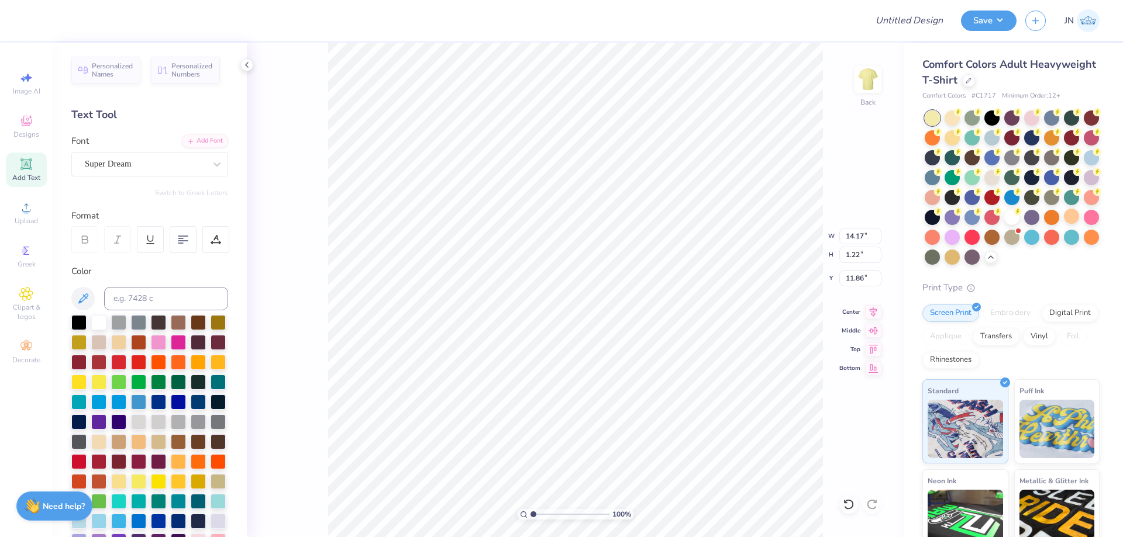
type input "11.86"
click at [138, 306] on input at bounding box center [166, 298] width 124 height 23
type input "3"
type input "247"
click at [137, 291] on input at bounding box center [166, 298] width 124 height 23
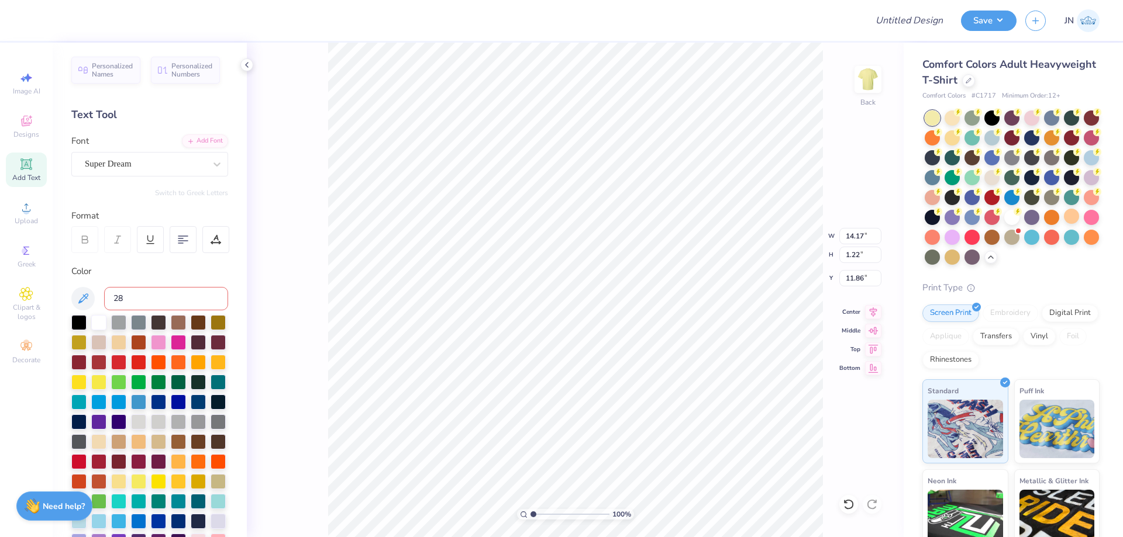
type input "287"
click at [126, 153] on div "Super Dream" at bounding box center [149, 164] width 157 height 25
click at [184, 136] on div "Add Font" at bounding box center [205, 139] width 46 height 13
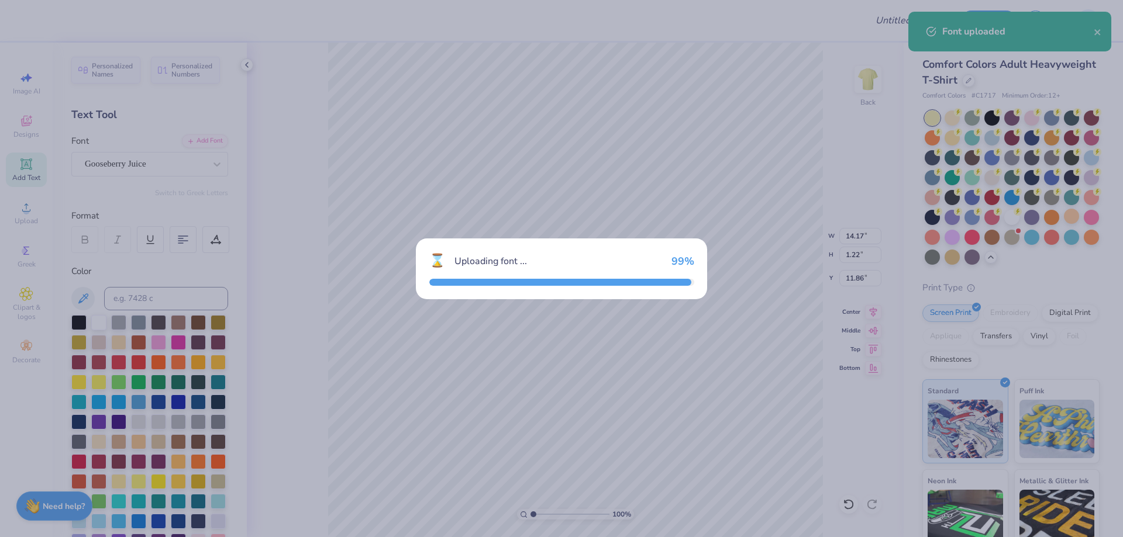
type input "0.96"
type input "11.98"
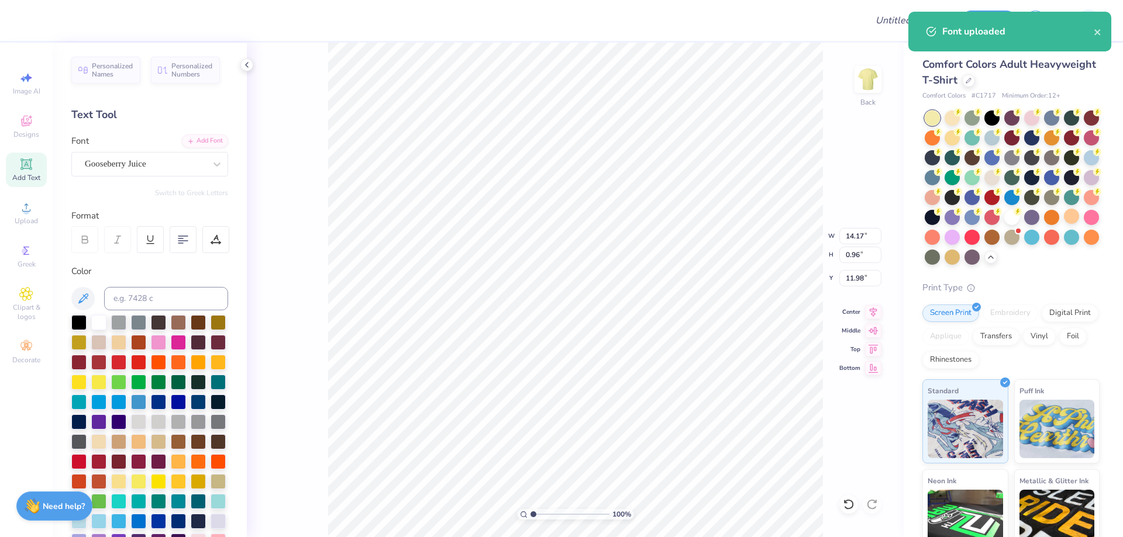
type input "12.24"
type input "0.83"
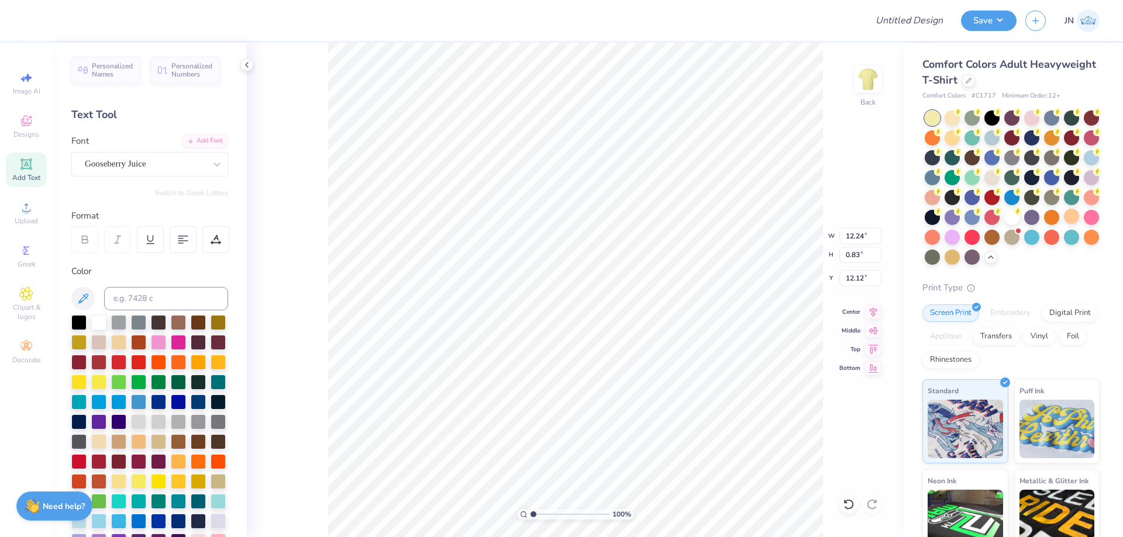
type input "17.13"
type input "7.00"
type input "0.48"
click at [871, 313] on icon at bounding box center [873, 310] width 8 height 10
type input "7.34"
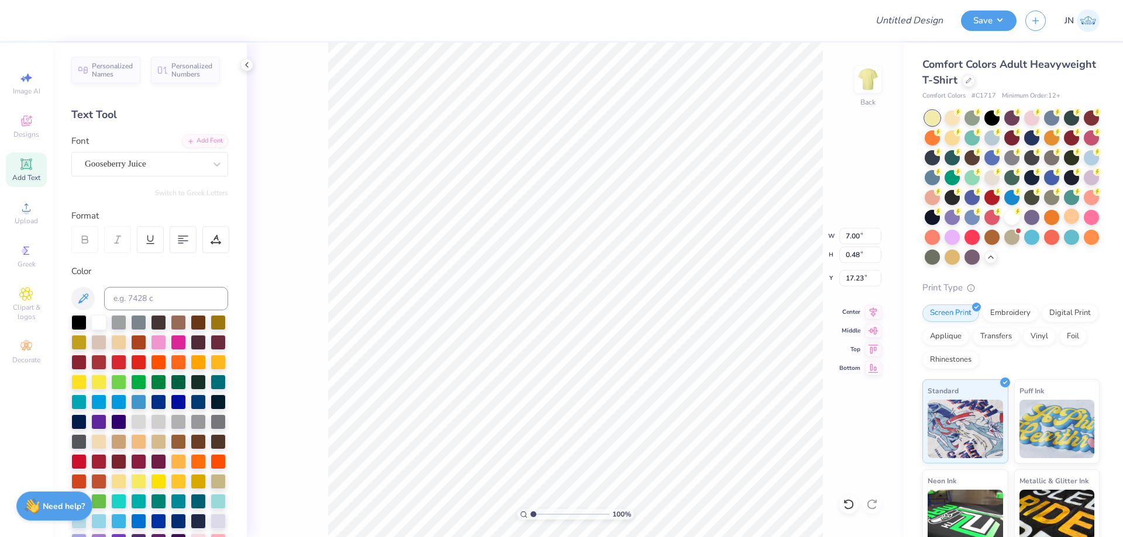
type input "0.50"
click at [874, 312] on icon at bounding box center [873, 310] width 16 height 14
click at [848, 237] on input "9.56" at bounding box center [860, 236] width 42 height 16
click at [848, 236] on input "9.56" at bounding box center [860, 236] width 42 height 16
click at [855, 250] on input "11.11" at bounding box center [860, 255] width 42 height 16
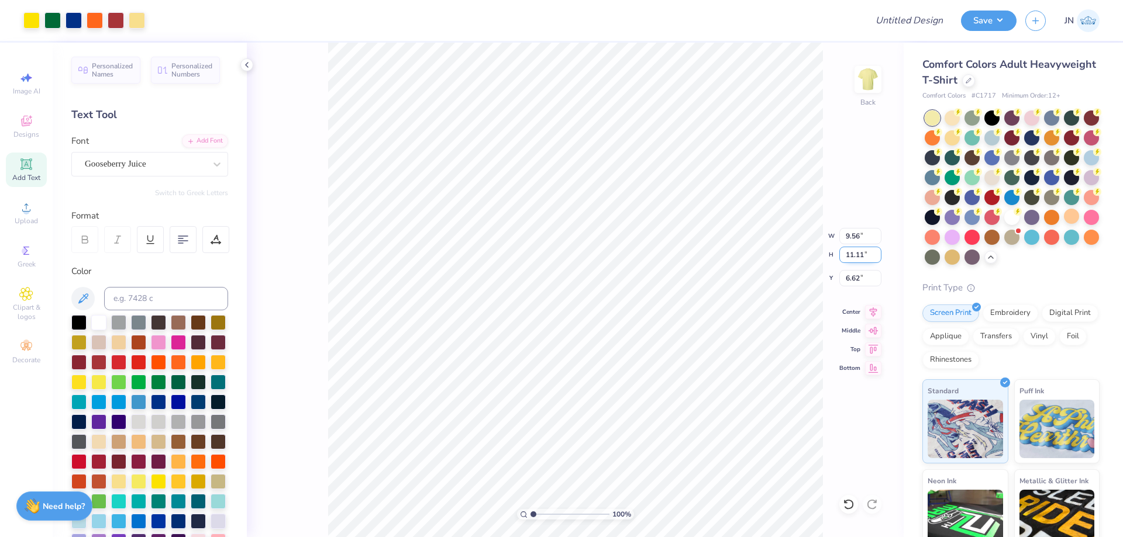
click at [855, 250] on input "11.11" at bounding box center [860, 255] width 42 height 16
type input "12"
type input "10.32"
type input "12.00"
click at [858, 277] on input "6.17" at bounding box center [860, 278] width 42 height 16
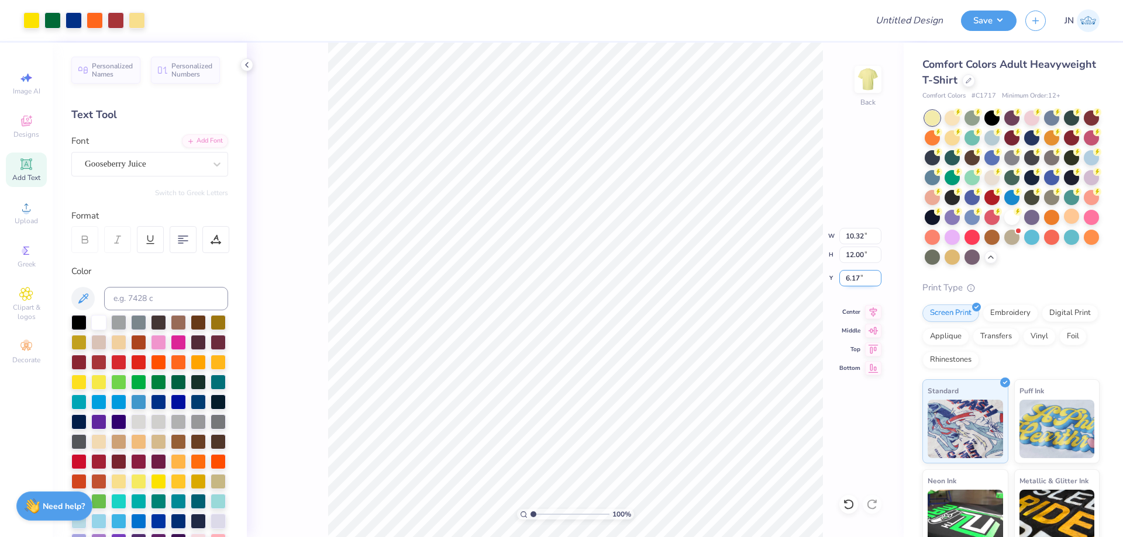
click at [858, 277] on input "6.17" at bounding box center [860, 278] width 42 height 16
type input "2.00"
click at [897, 25] on input "Design Title" at bounding box center [894, 20] width 115 height 23
paste input "FPS239524"
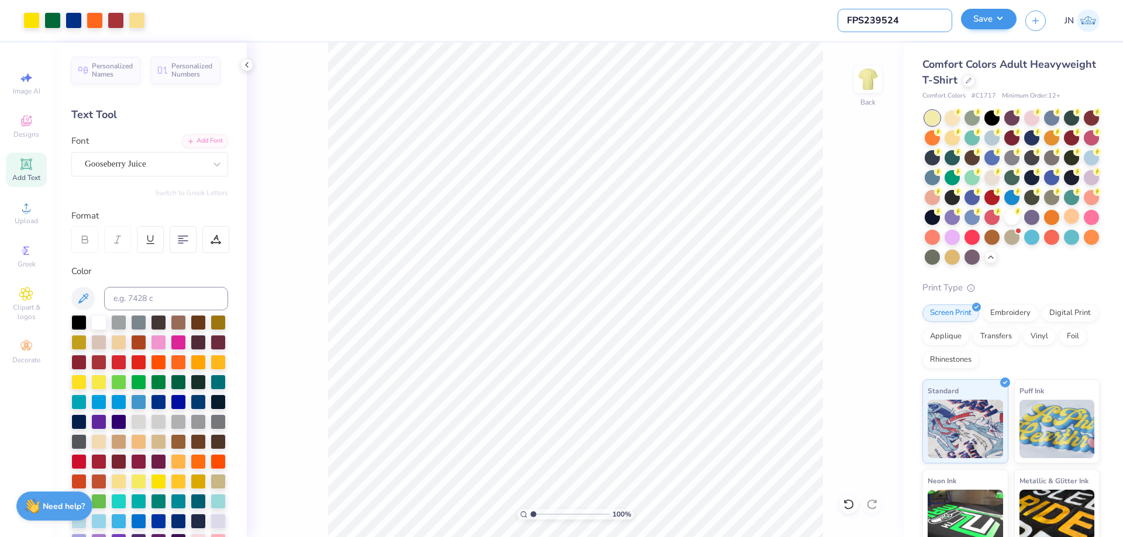
type input "FPS239524"
click at [1006, 16] on button "Save" at bounding box center [989, 19] width 56 height 20
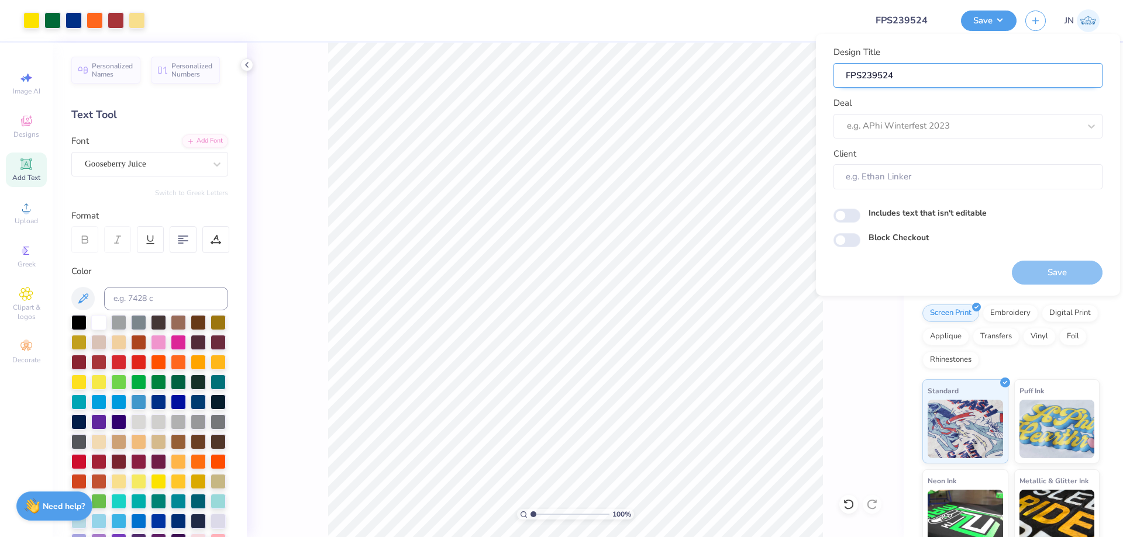
click at [991, 85] on input "FPS239524" at bounding box center [967, 75] width 269 height 25
click at [972, 115] on div "e.g. APhi Winterfest 2023" at bounding box center [967, 126] width 269 height 25
click at [948, 175] on div "Design Tool Gallery" at bounding box center [968, 178] width 260 height 19
type input "design tool"
type input "Design Tool Gallery User"
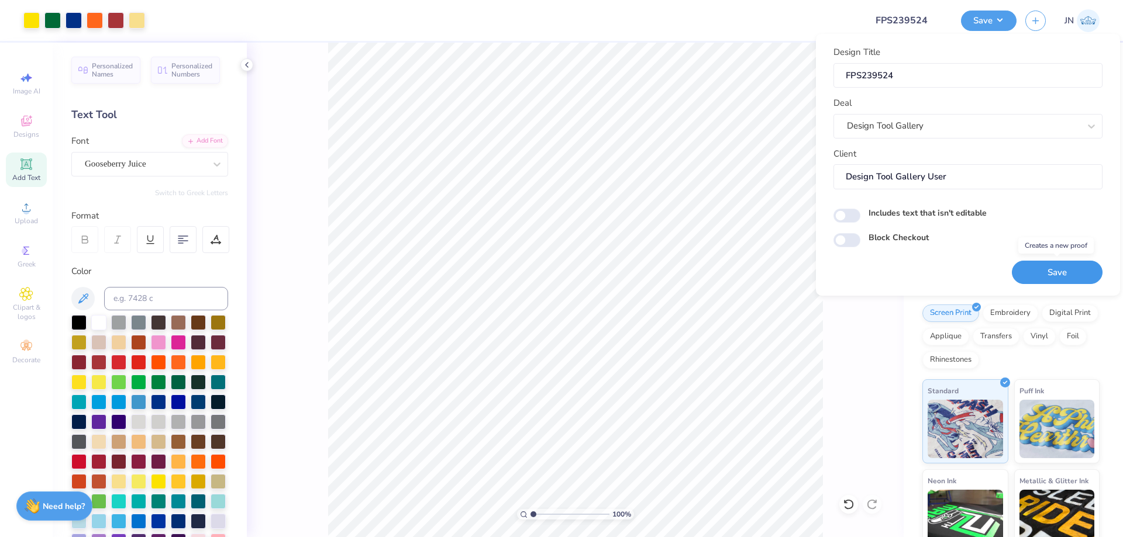
click at [1046, 268] on button "Save" at bounding box center [1056, 273] width 91 height 24
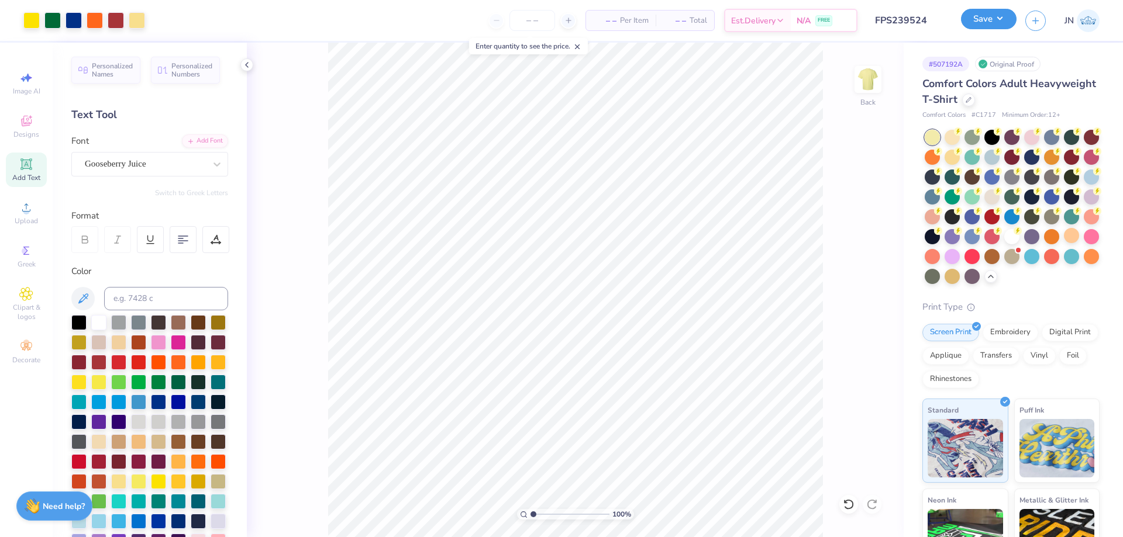
click at [992, 28] on button "Save" at bounding box center [989, 19] width 56 height 20
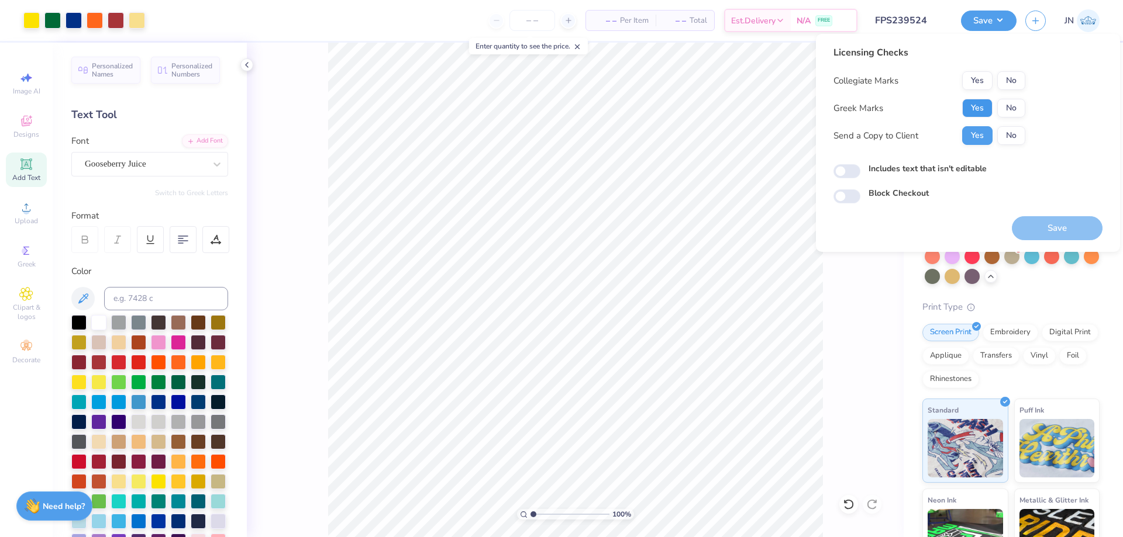
click at [970, 103] on button "Yes" at bounding box center [977, 108] width 30 height 19
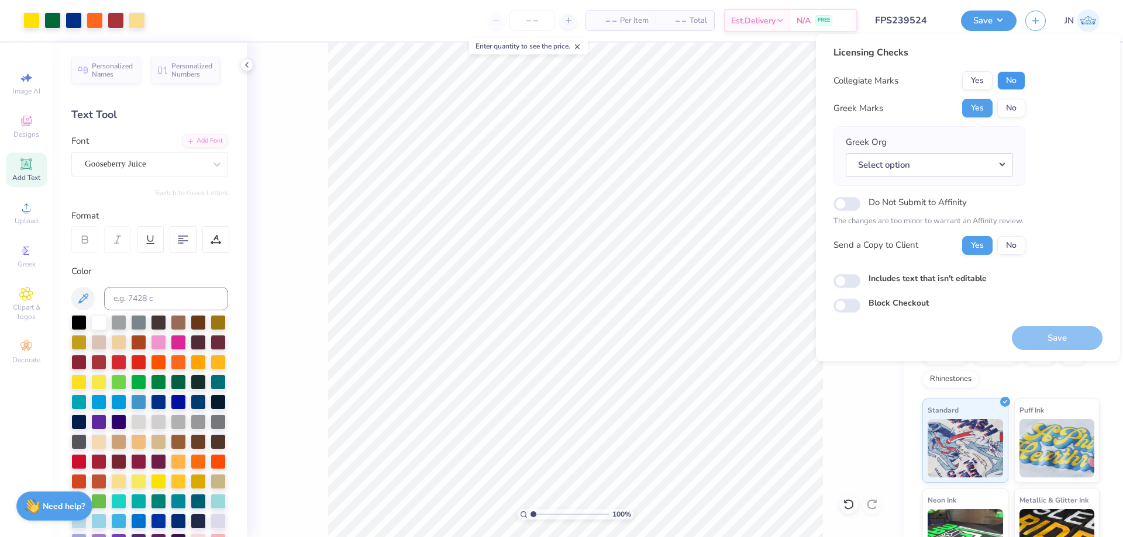
click at [1006, 84] on button "No" at bounding box center [1011, 80] width 28 height 19
click at [968, 153] on div "Greek Org Select option" at bounding box center [928, 156] width 167 height 41
click at [964, 158] on button "Select option" at bounding box center [928, 165] width 167 height 24
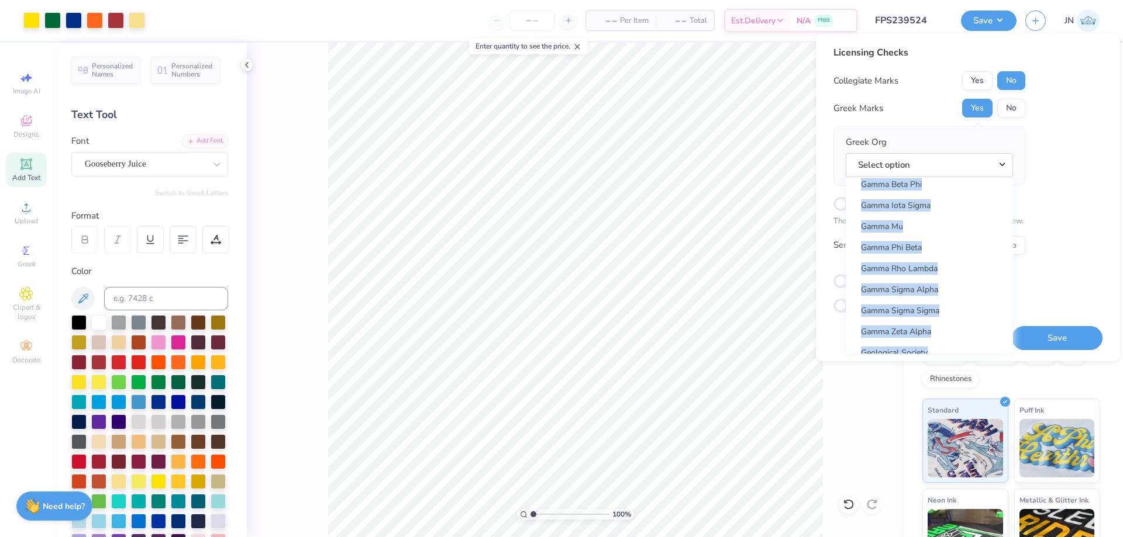
scroll to position [3683, 0]
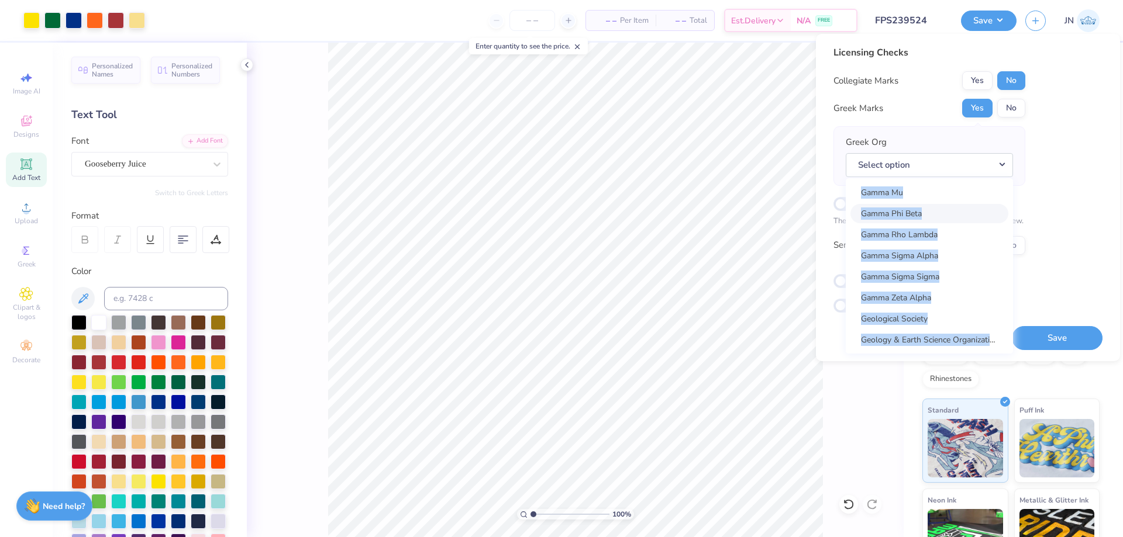
click at [926, 215] on link "Gamma Phi Beta" at bounding box center [929, 213] width 158 height 19
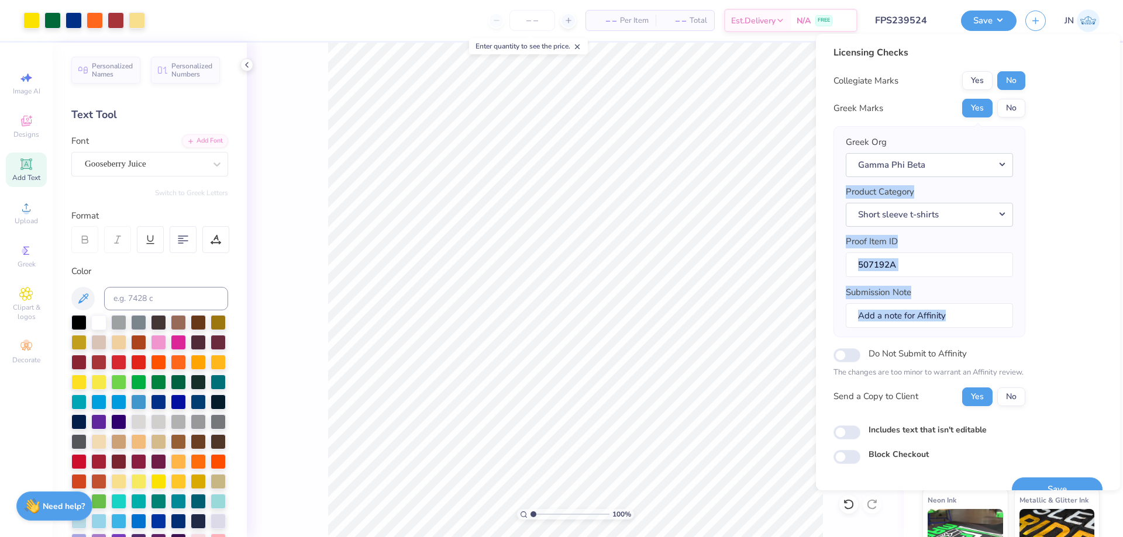
click at [1076, 254] on div "Licensing Checks Collegiate Marks Yes No Greek Marks Yes No Greek Org Gamma Phi…" at bounding box center [967, 255] width 269 height 419
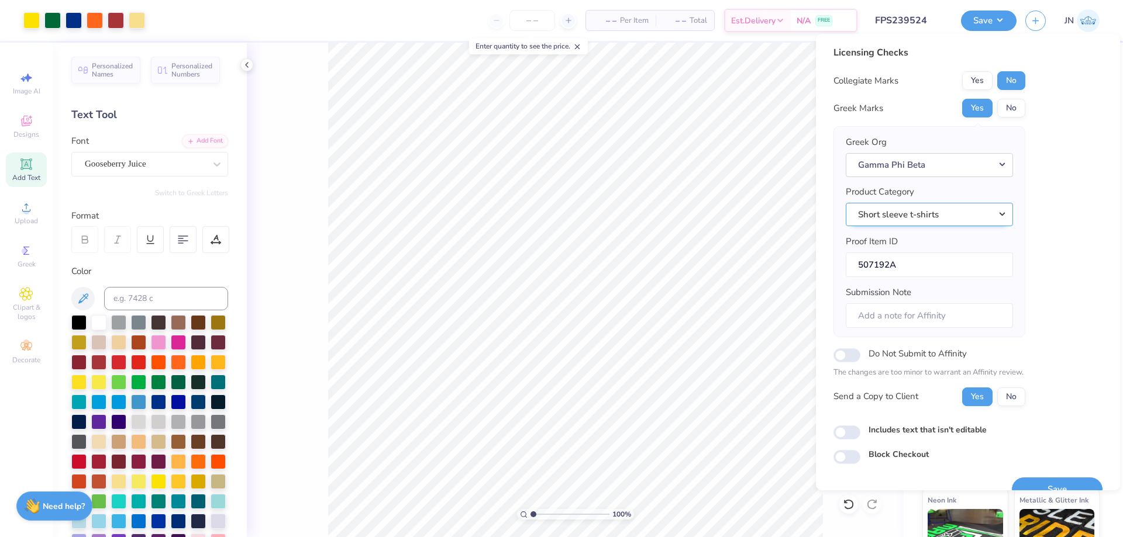
click at [983, 217] on button "Short sleeve t-shirts" at bounding box center [928, 215] width 167 height 24
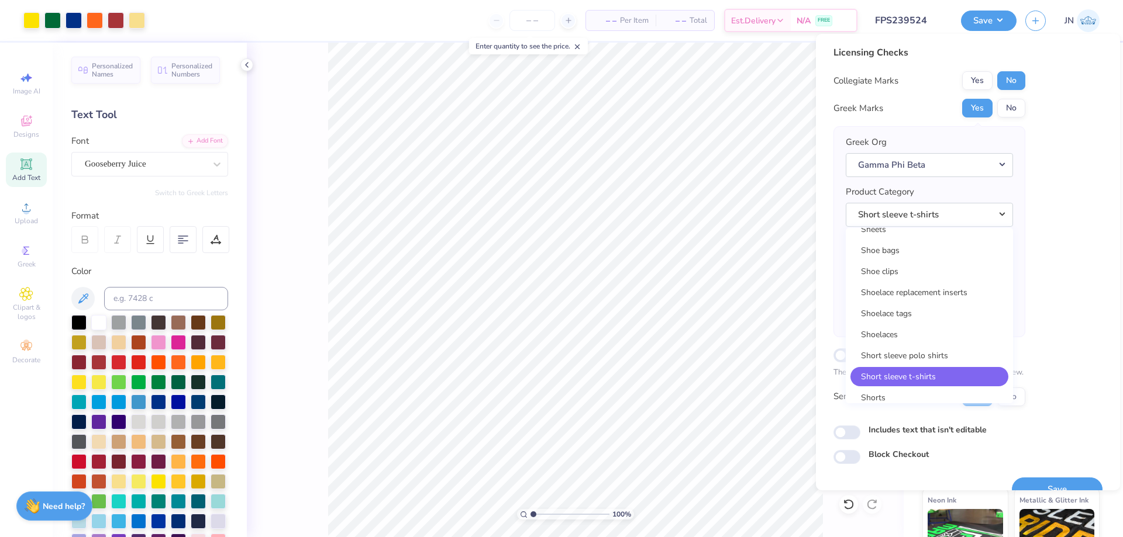
scroll to position [16838, 0]
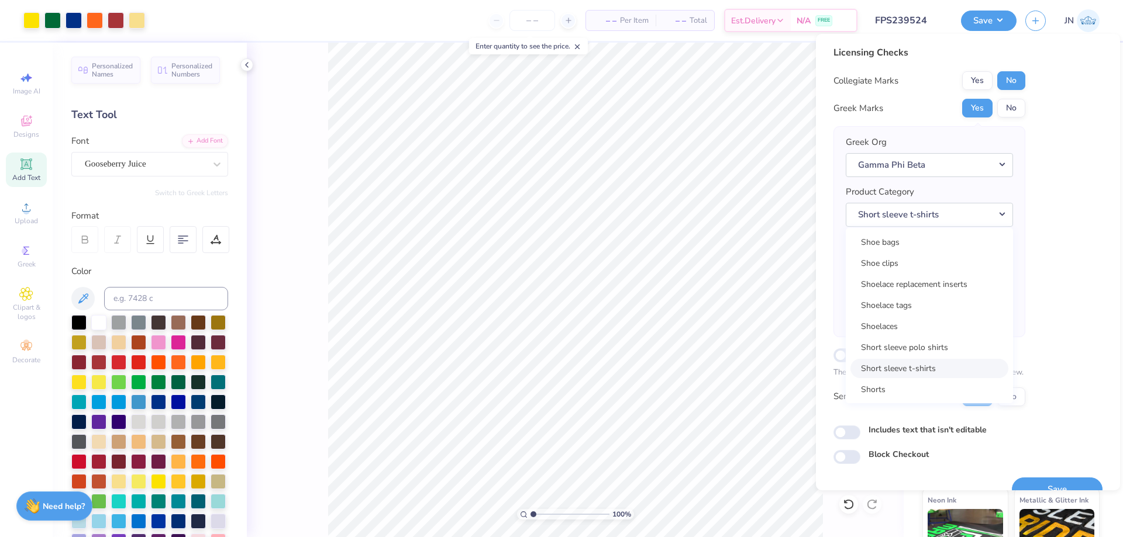
click at [922, 370] on link "Short sleeve t-shirts" at bounding box center [929, 368] width 158 height 19
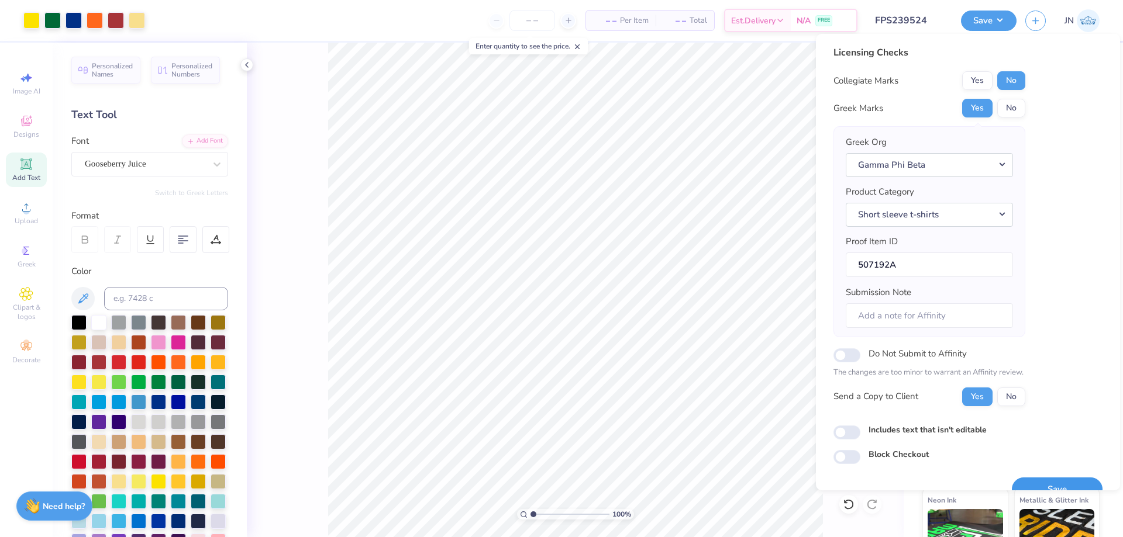
click at [1045, 480] on button "Save" at bounding box center [1056, 490] width 91 height 24
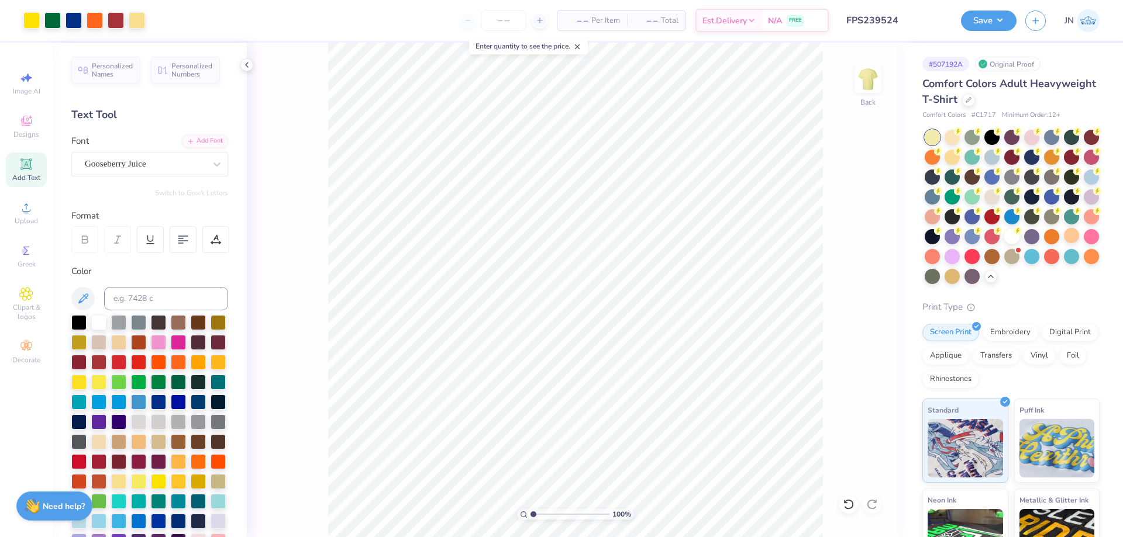
click at [883, 14] on input "FPS239524" at bounding box center [894, 20] width 115 height 23
